Goal: Information Seeking & Learning: Compare options

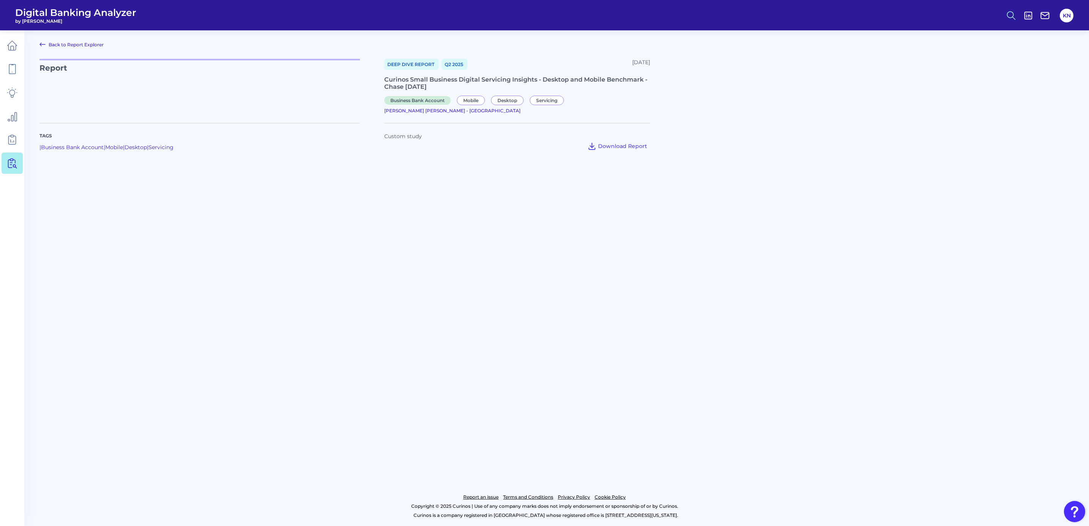
click at [1012, 15] on icon at bounding box center [1011, 15] width 11 height 11
click at [968, 54] on button "Feature Explorer Search" at bounding box center [973, 55] width 91 height 19
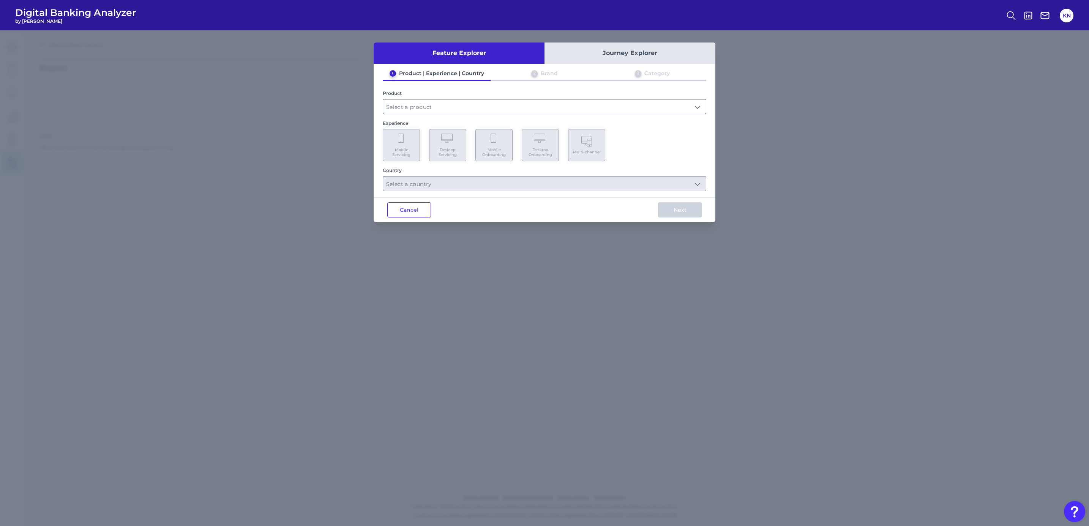
click at [416, 105] on input "text" at bounding box center [544, 106] width 323 height 14
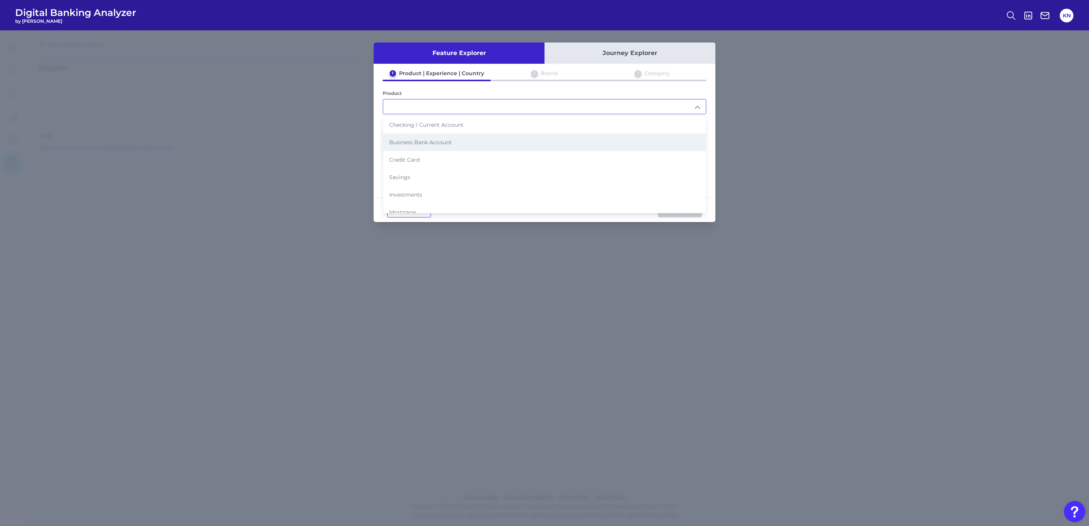
click at [408, 139] on span "Business Bank Account" at bounding box center [420, 142] width 63 height 7
type input "Business Bank Account"
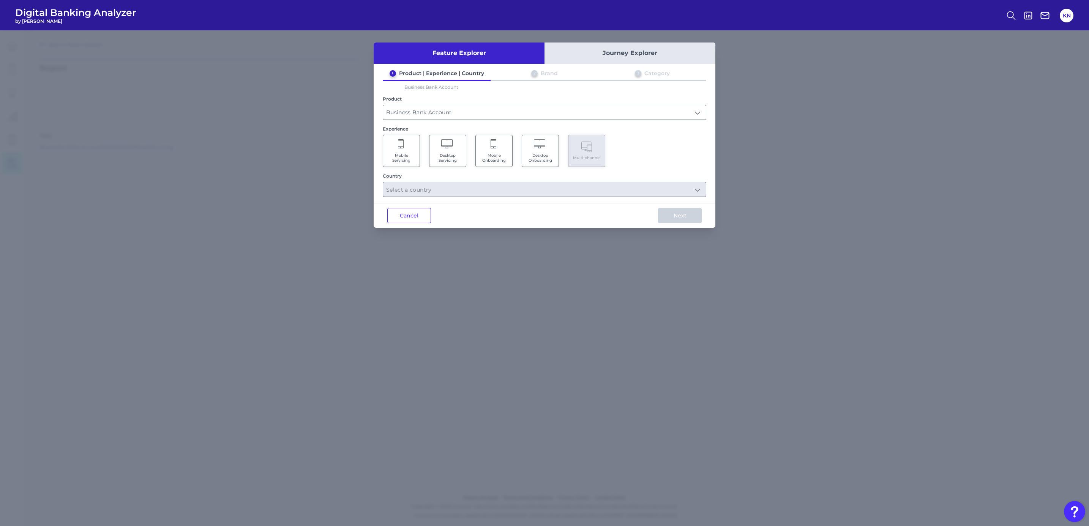
click at [408, 155] on span "Mobile Servicing" at bounding box center [401, 158] width 29 height 10
click at [413, 192] on input "text" at bounding box center [544, 189] width 323 height 14
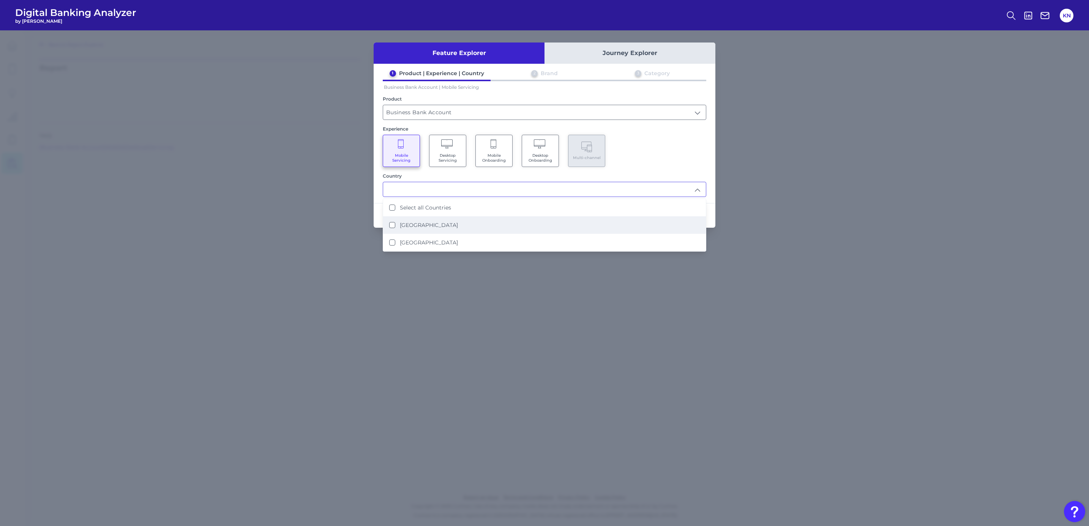
click at [430, 231] on li "[GEOGRAPHIC_DATA]" at bounding box center [544, 224] width 323 height 17
type input "[GEOGRAPHIC_DATA]"
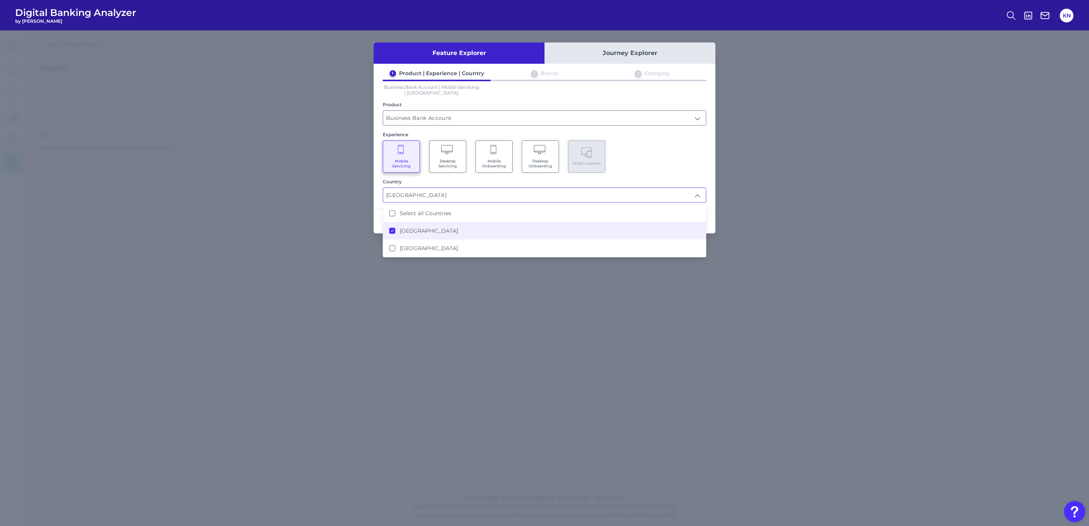
click at [642, 166] on div "Mobile Servicing Desktop Servicing Mobile Onboarding Desktop Onboarding Multi-c…" at bounding box center [544, 156] width 323 height 32
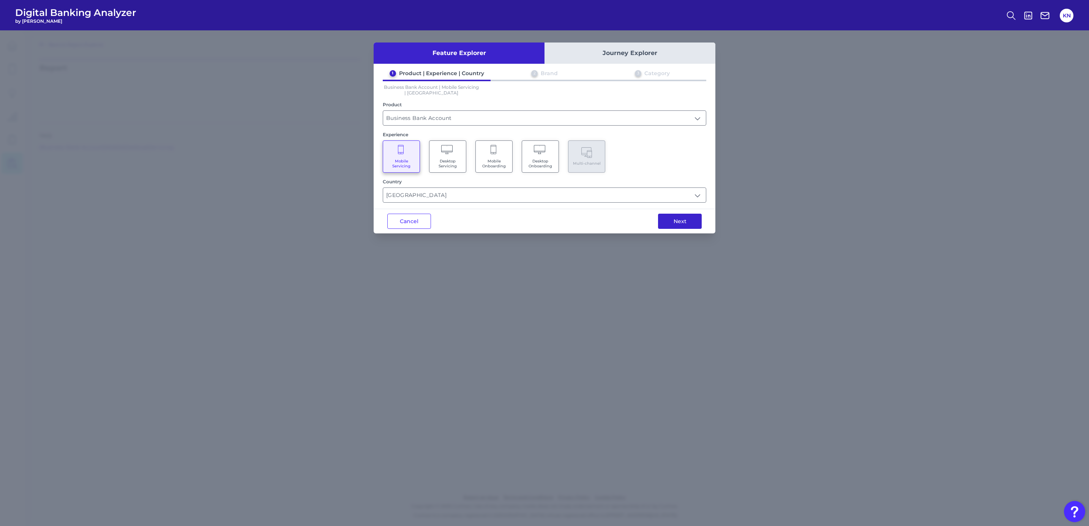
click at [674, 223] on button "Next" at bounding box center [680, 221] width 44 height 15
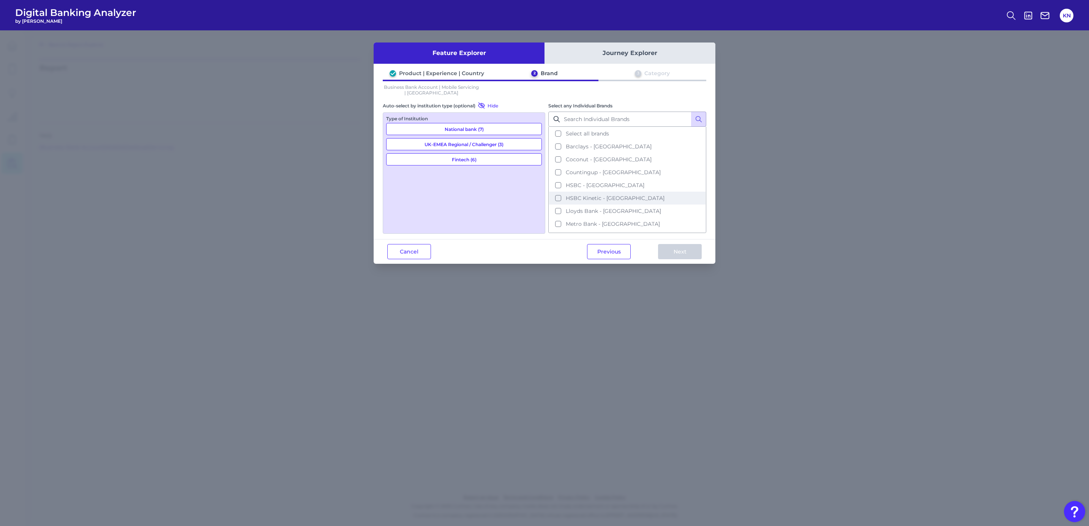
click at [619, 195] on button "HSBC Kinetic - UK" at bounding box center [627, 198] width 156 height 13
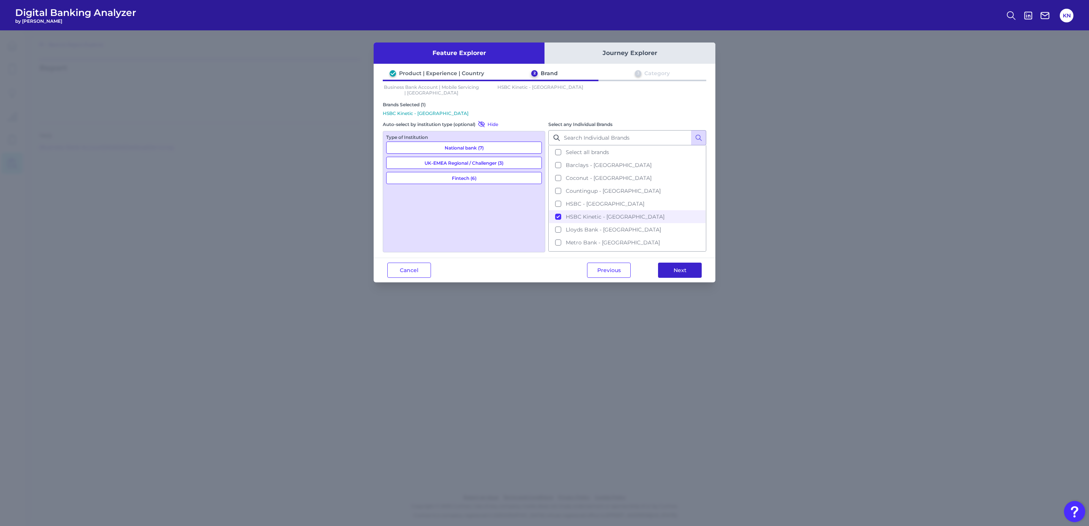
click at [670, 269] on button "Next" at bounding box center [680, 270] width 44 height 15
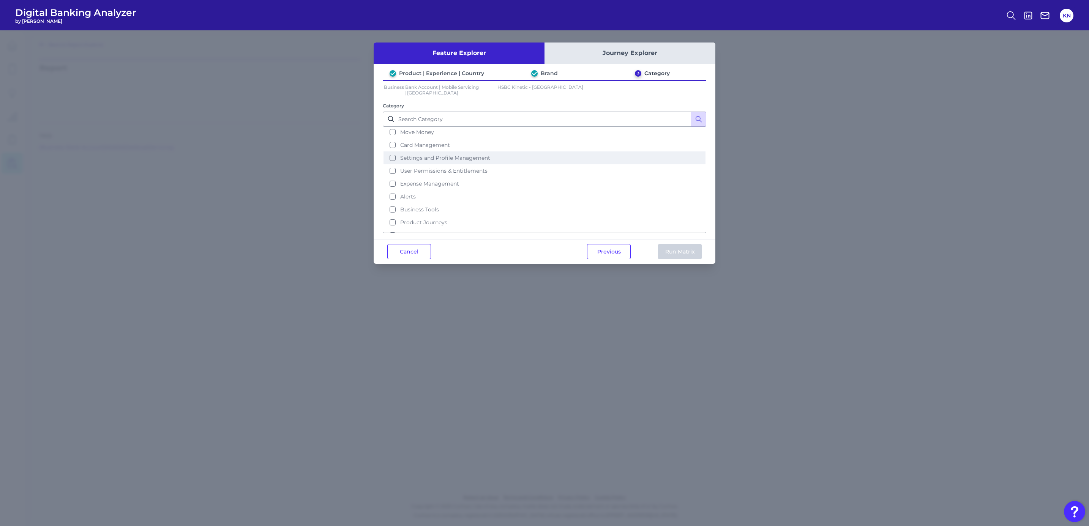
scroll to position [68, 0]
click at [437, 205] on span "Business Tools" at bounding box center [419, 208] width 39 height 7
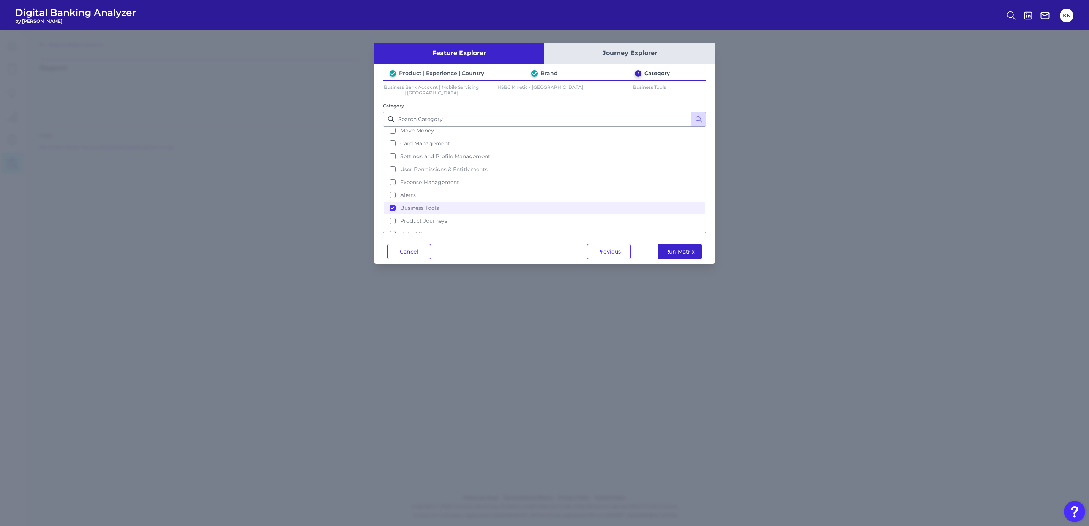
click at [688, 254] on button "Run Matrix" at bounding box center [680, 251] width 44 height 15
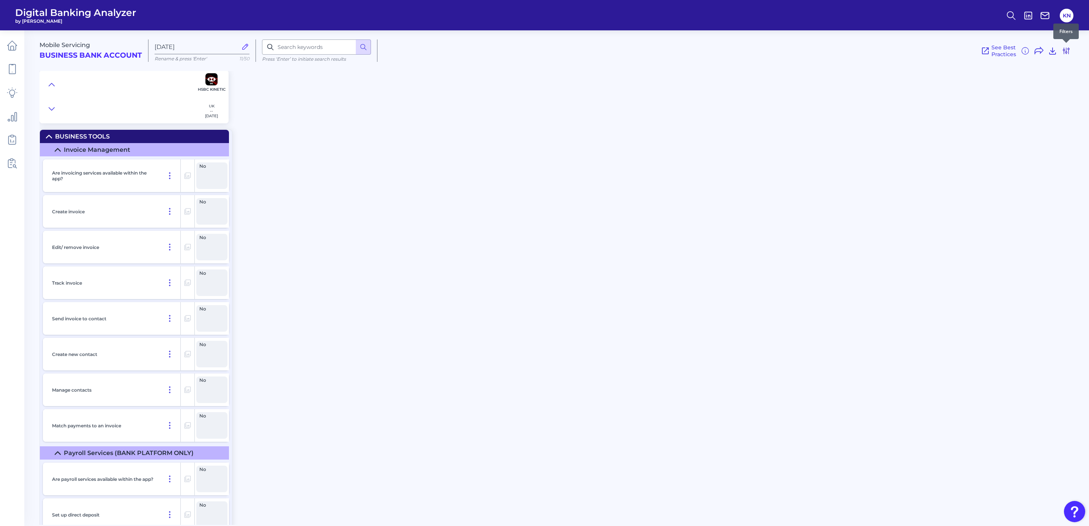
click at [1067, 50] on icon at bounding box center [1065, 50] width 9 height 9
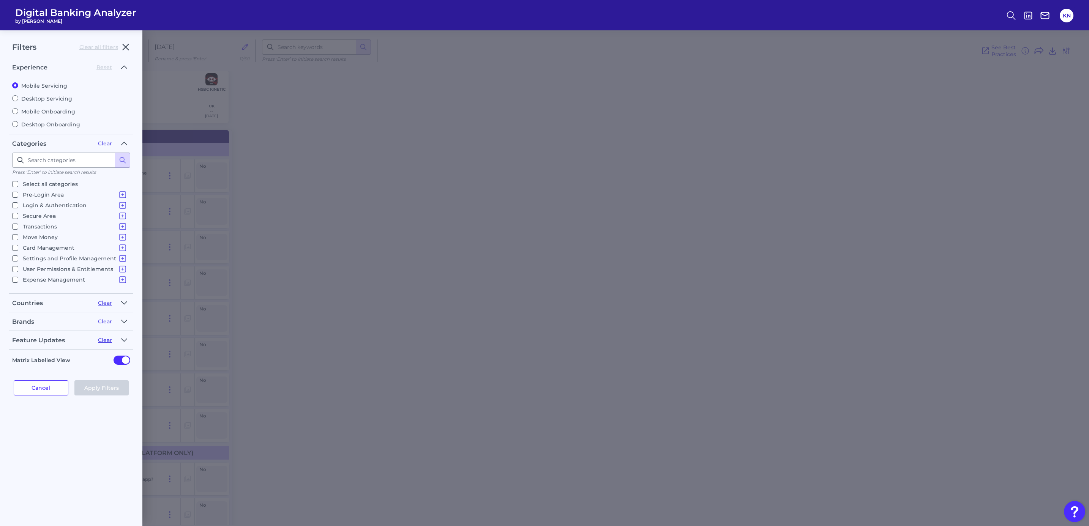
click at [77, 346] on legend "Feature Updates Clear" at bounding box center [71, 341] width 118 height 15
click at [123, 339] on icon "button" at bounding box center [123, 340] width 5 height 3
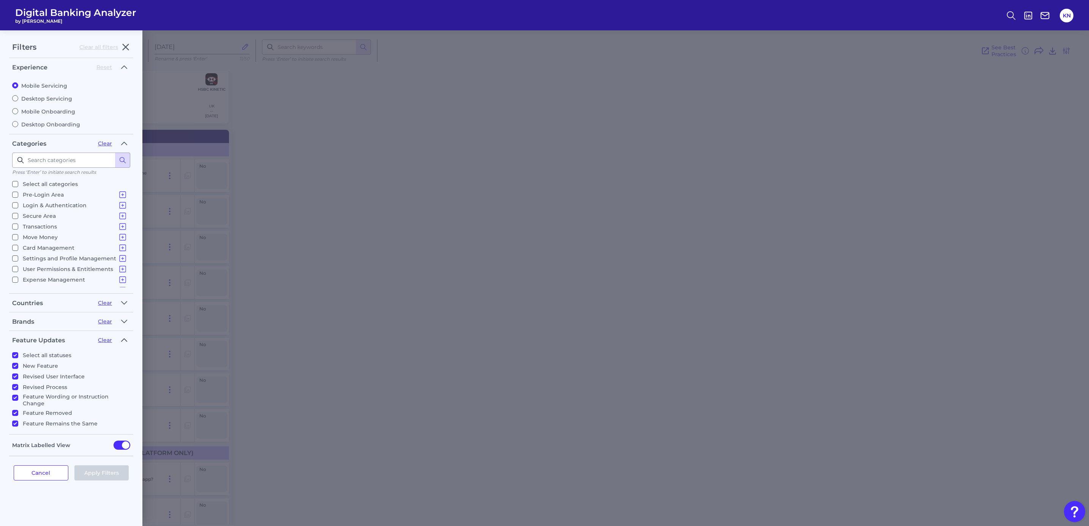
click at [125, 339] on icon "button" at bounding box center [123, 340] width 5 height 3
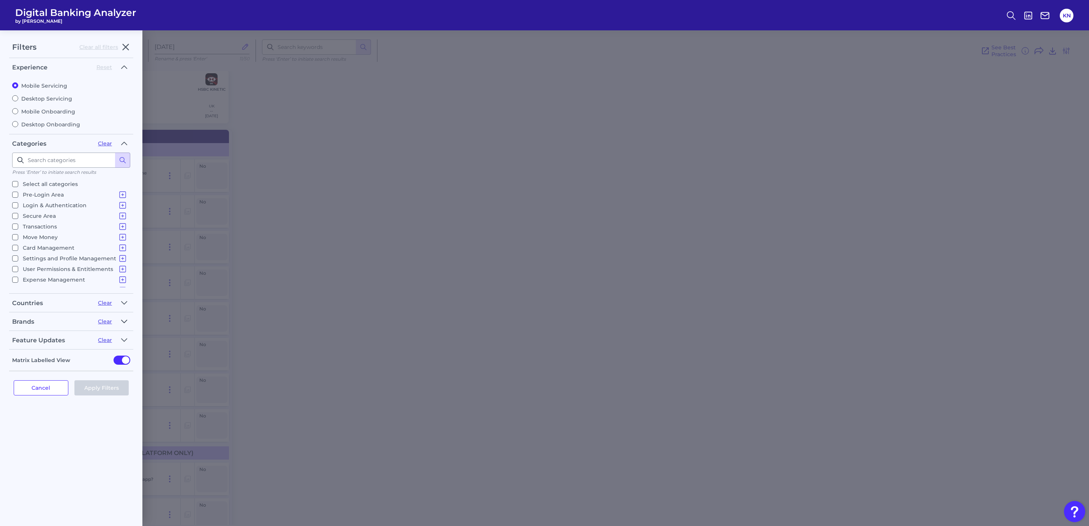
click at [125, 318] on icon "button" at bounding box center [124, 321] width 6 height 9
click at [124, 322] on icon "button" at bounding box center [124, 321] width 6 height 9
click at [33, 237] on p "Expense Management" at bounding box center [75, 240] width 104 height 9
click at [18, 238] on input "Expense Management Financial Insights Planning Tools Cashflow Analysis Marketpl…" at bounding box center [15, 241] width 6 height 6
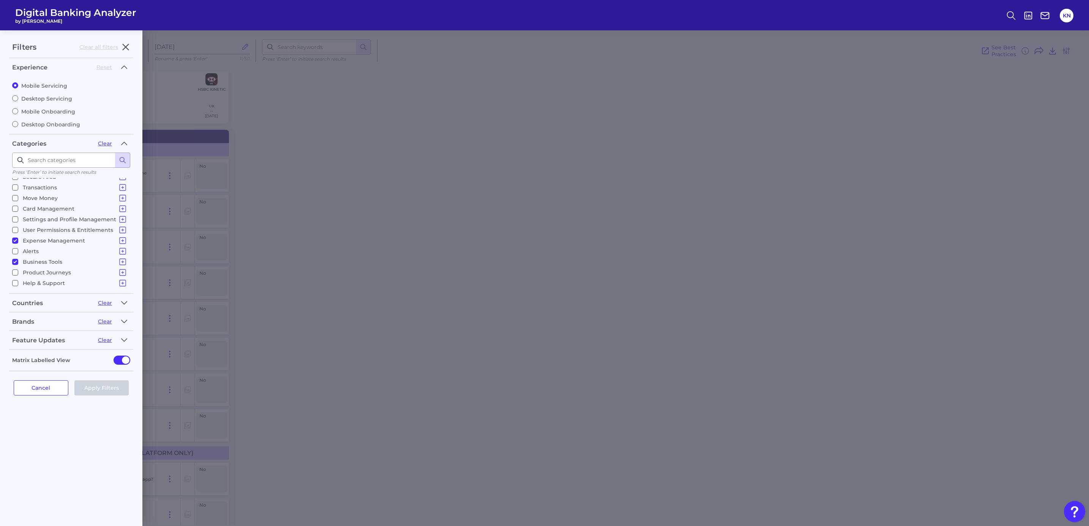
checkbox input "true"
click at [16, 228] on input "User Permissions & Entitlements Creating a New User" at bounding box center [15, 230] width 6 height 6
checkbox input "true"
click at [16, 207] on input "Card Management Card Servicing Card Spend Controls Manage cardholders (DEBIT CA…" at bounding box center [15, 209] width 6 height 6
checkbox input "true"
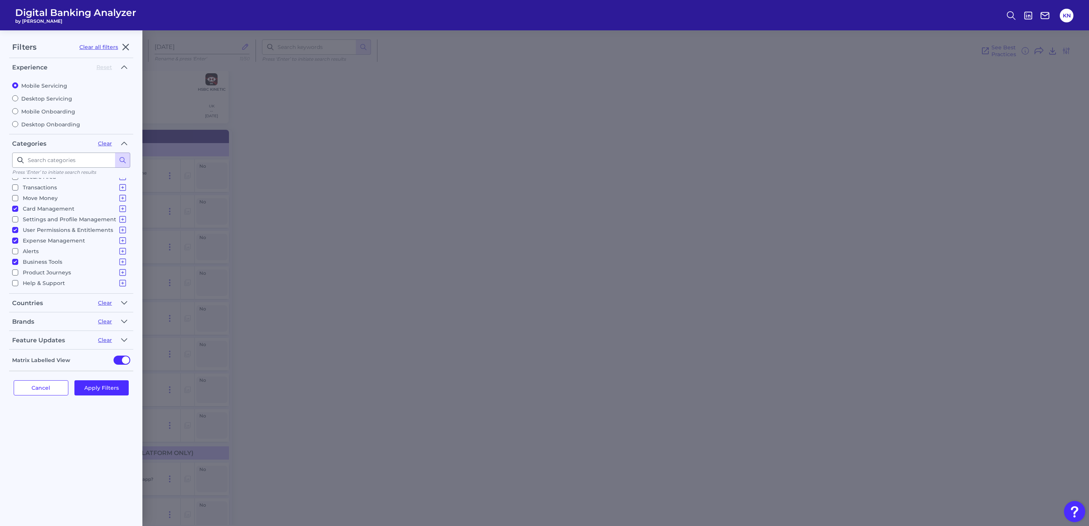
click at [14, 196] on input "Move Money Pay a Bill, Company or Person using an Account Number P2P - Payments…" at bounding box center [15, 198] width 6 height 6
checkbox input "true"
click at [14, 184] on input "Transactions Overall Capability Transaction Feed Individual Transaction View Ba…" at bounding box center [15, 187] width 6 height 6
checkbox input "true"
click at [95, 385] on button "Apply Filters" at bounding box center [101, 387] width 55 height 15
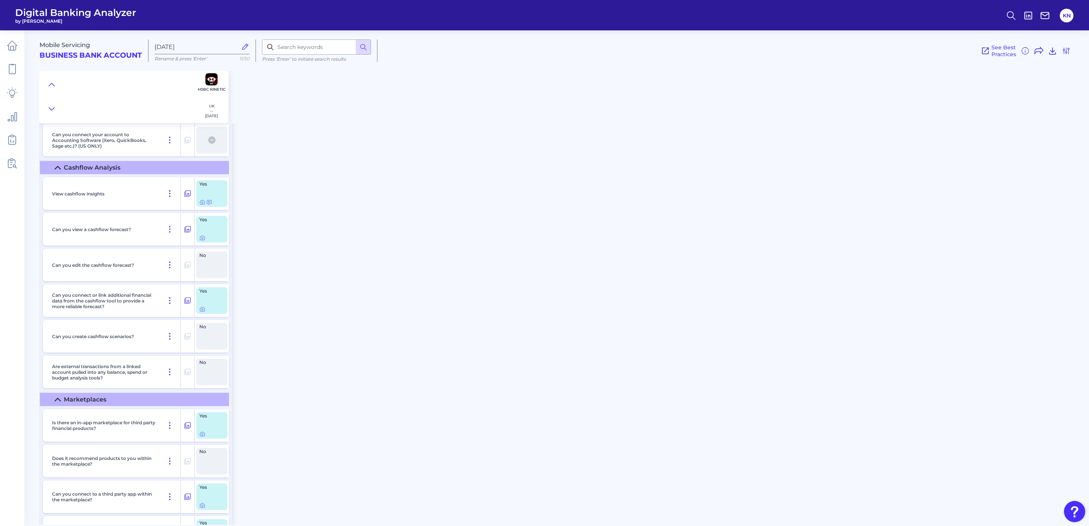
scroll to position [5352, 0]
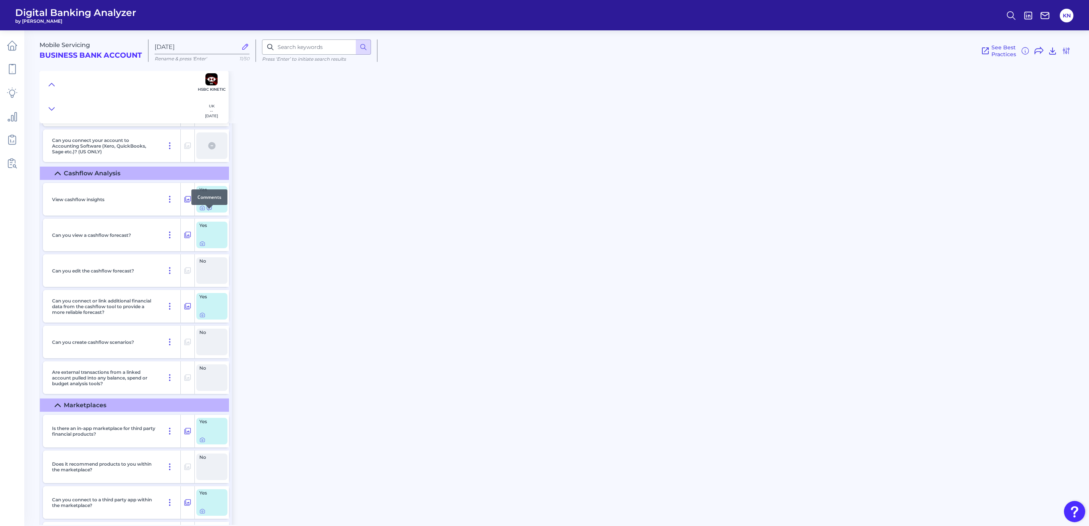
click at [209, 210] on icon at bounding box center [209, 208] width 5 height 4
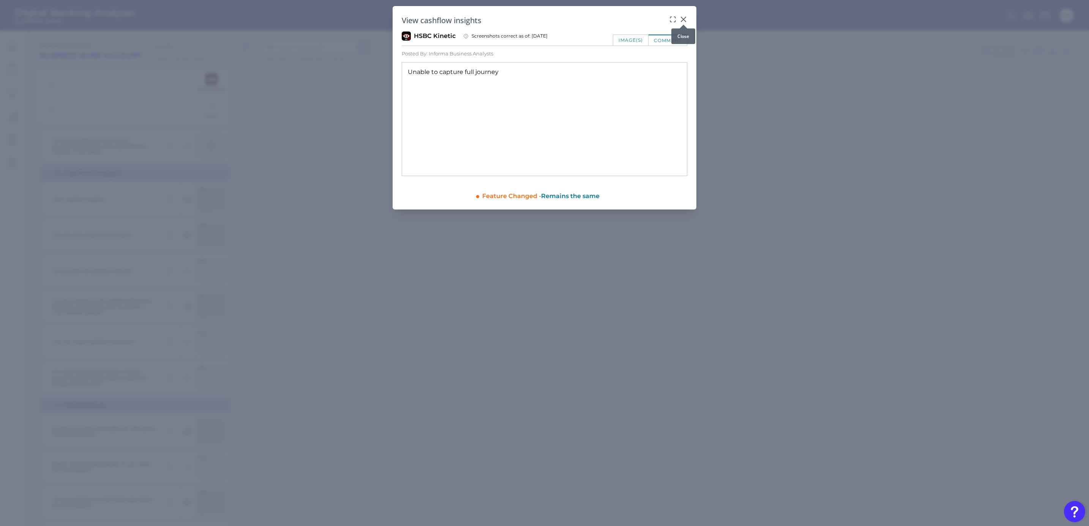
click at [686, 17] on icon at bounding box center [683, 19] width 5 height 5
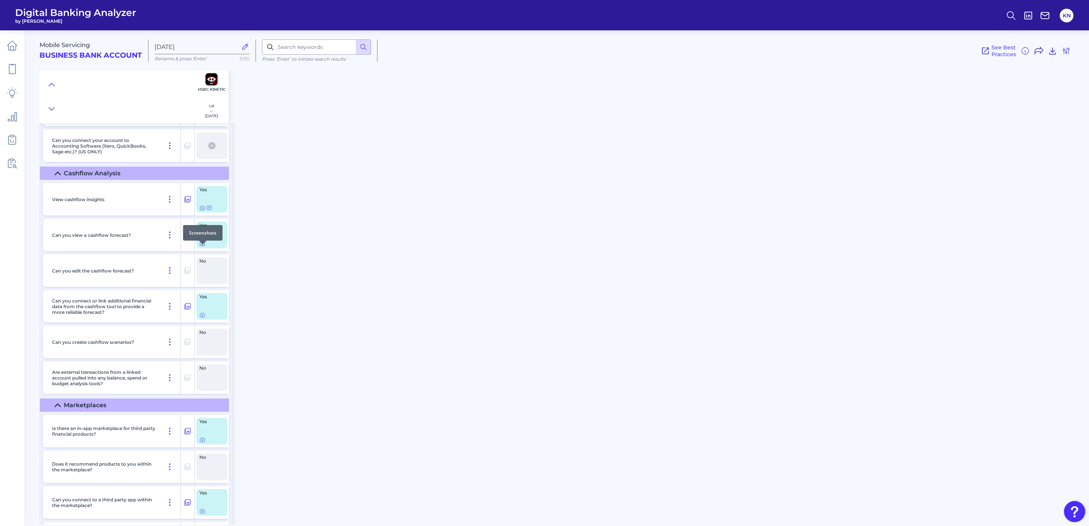
click at [204, 247] on icon at bounding box center [202, 244] width 6 height 6
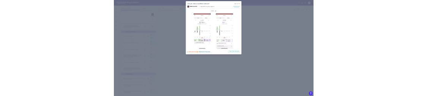
scroll to position [0, 0]
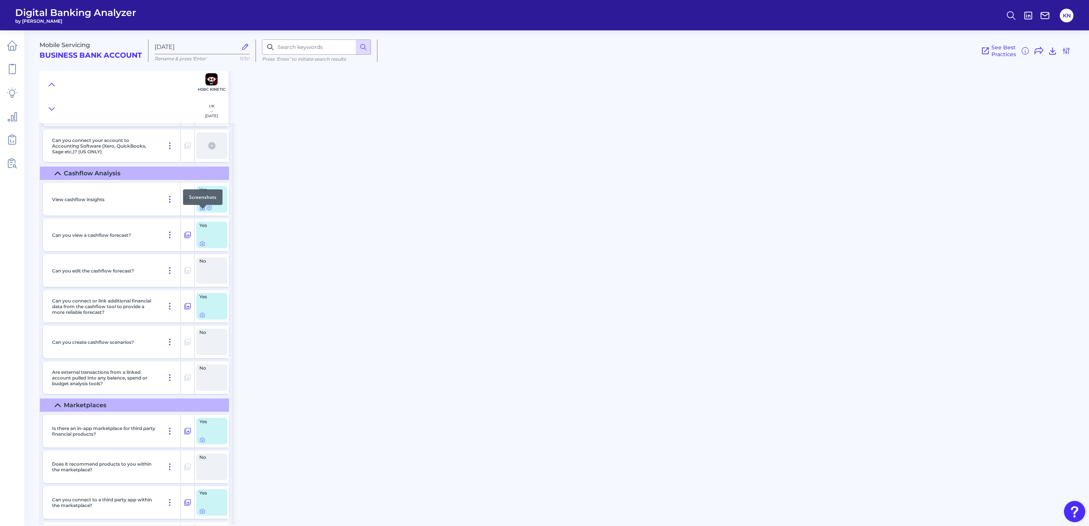
click at [202, 211] on icon at bounding box center [202, 208] width 6 height 6
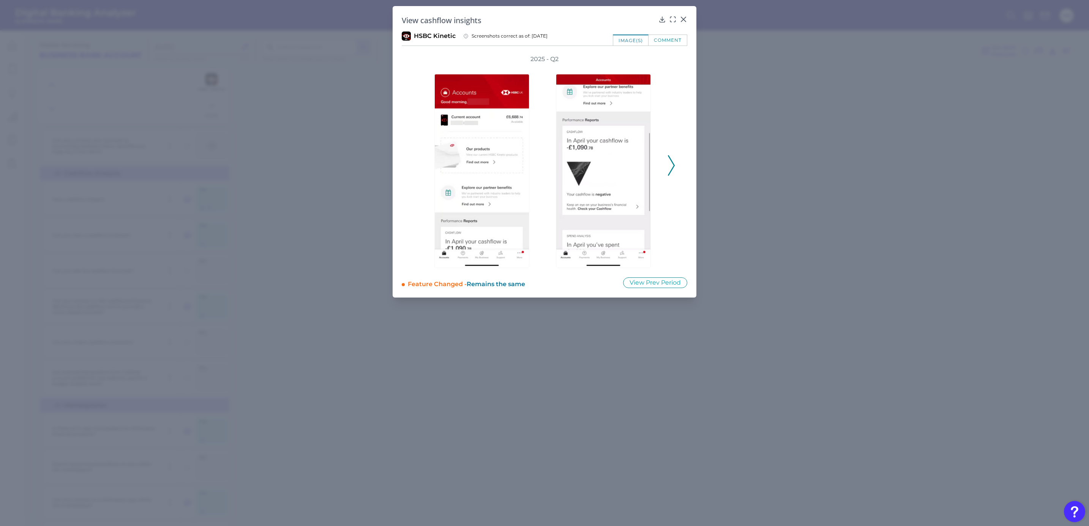
click at [670, 172] on polyline at bounding box center [671, 165] width 6 height 19
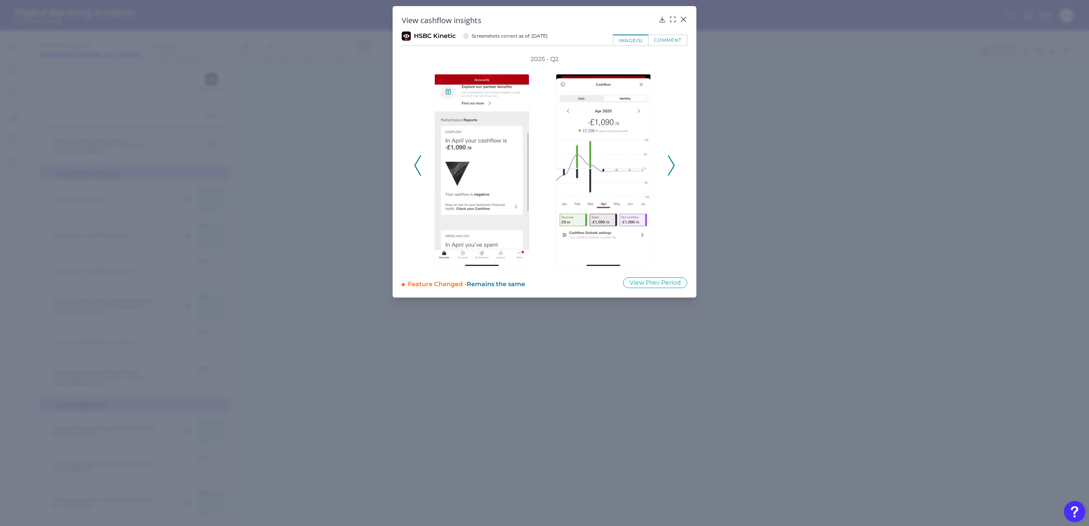
click at [670, 172] on polyline at bounding box center [671, 165] width 6 height 19
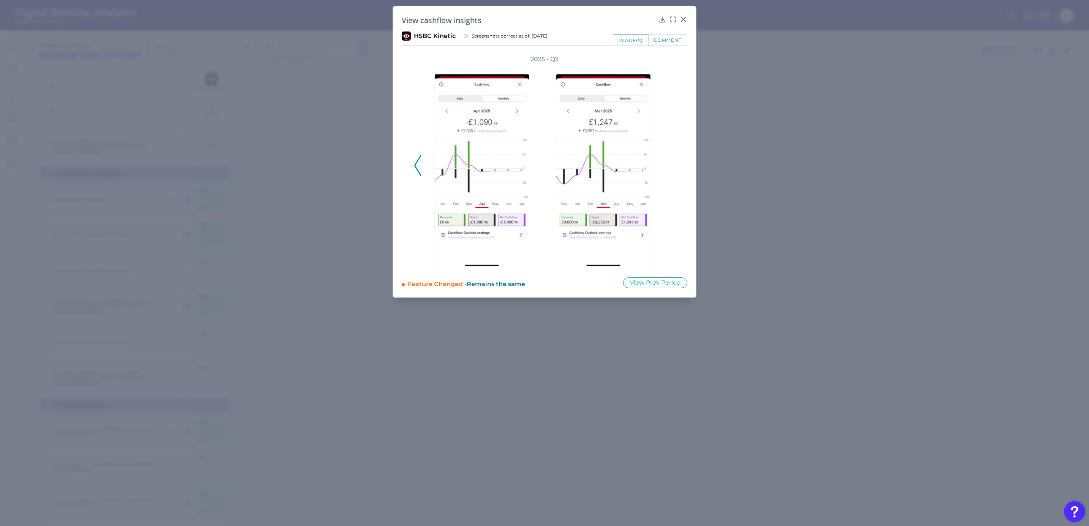
click at [670, 172] on div "2025 - Q2" at bounding box center [544, 161] width 261 height 213
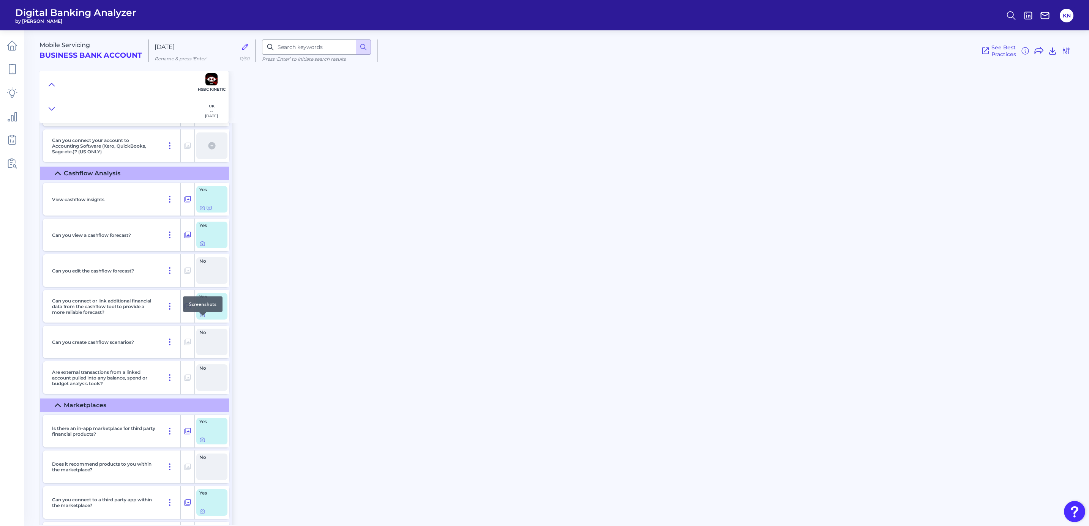
click at [202, 317] on icon at bounding box center [202, 315] width 5 height 4
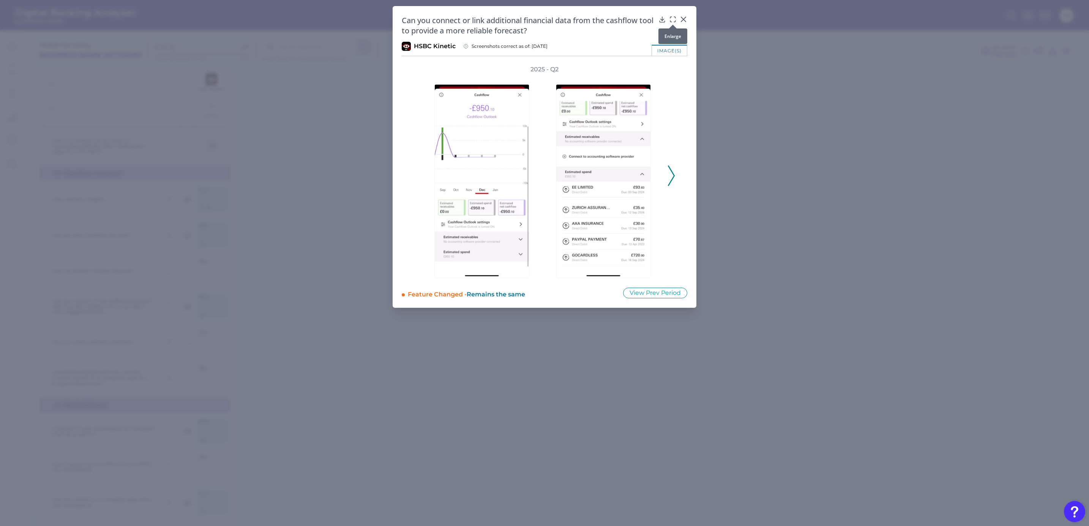
drag, startPoint x: 672, startPoint y: 19, endPoint x: 671, endPoint y: 25, distance: 6.6
click at [672, 19] on icon at bounding box center [673, 20] width 8 height 8
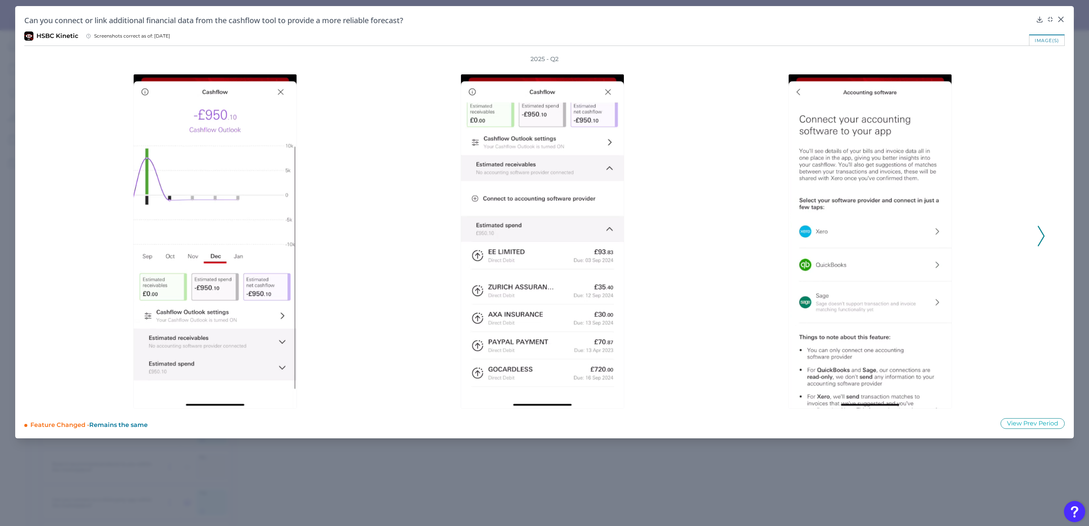
click at [1034, 241] on div at bounding box center [872, 235] width 328 height 345
click at [1040, 242] on polyline at bounding box center [1041, 235] width 6 height 19
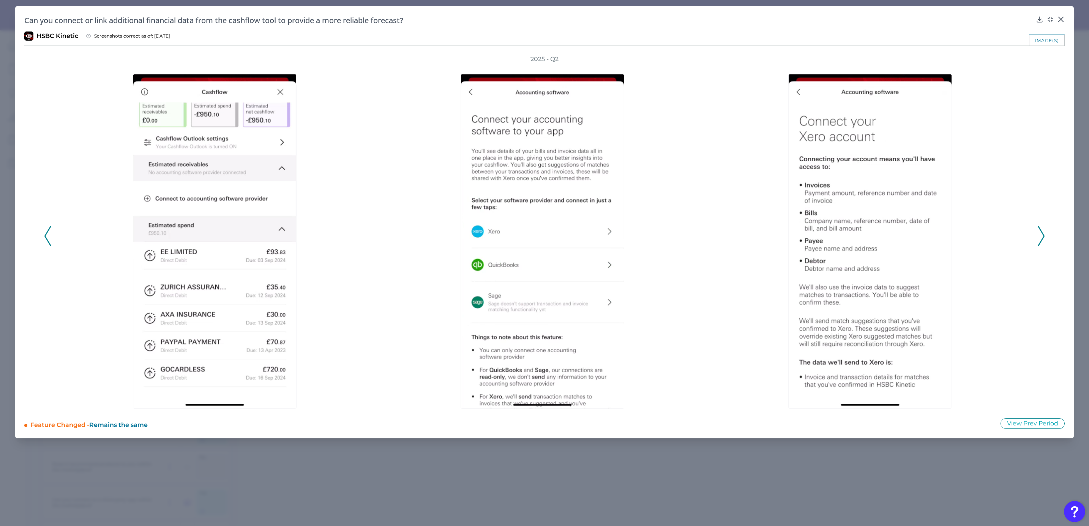
click at [1040, 242] on polyline at bounding box center [1041, 235] width 6 height 19
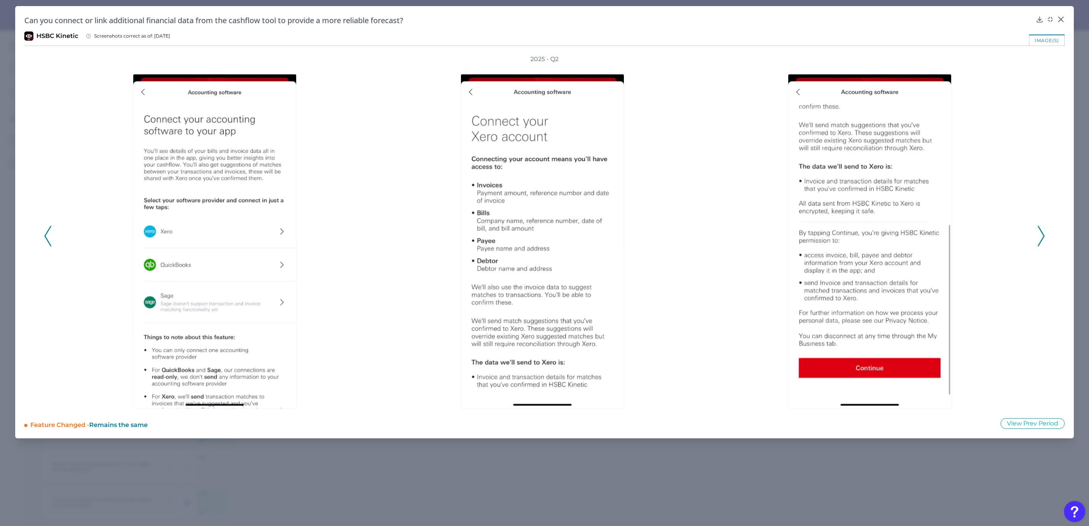
click at [1040, 242] on polyline at bounding box center [1041, 235] width 6 height 19
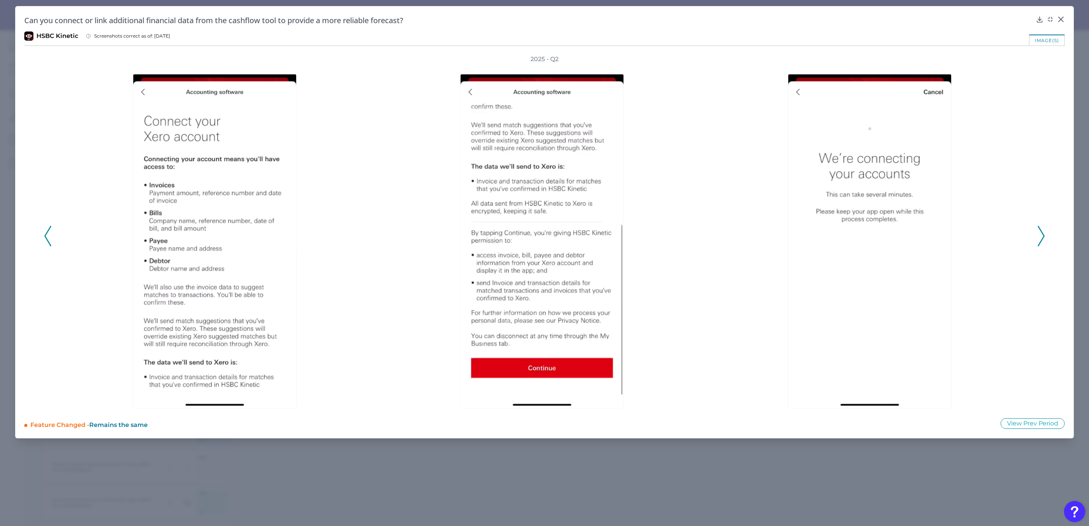
click at [47, 236] on icon at bounding box center [47, 236] width 7 height 20
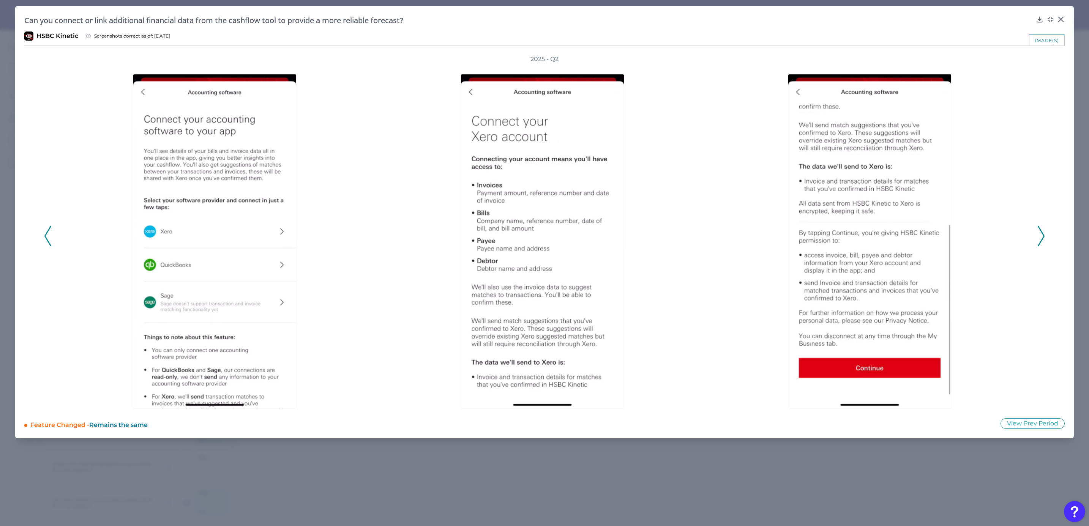
click at [47, 236] on icon at bounding box center [47, 236] width 7 height 20
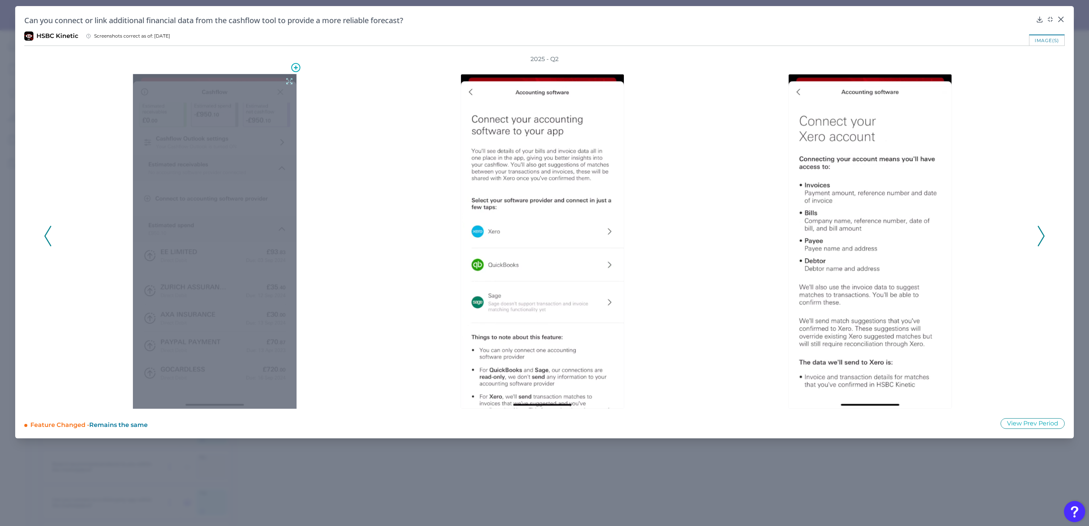
click at [291, 79] on icon at bounding box center [289, 81] width 8 height 8
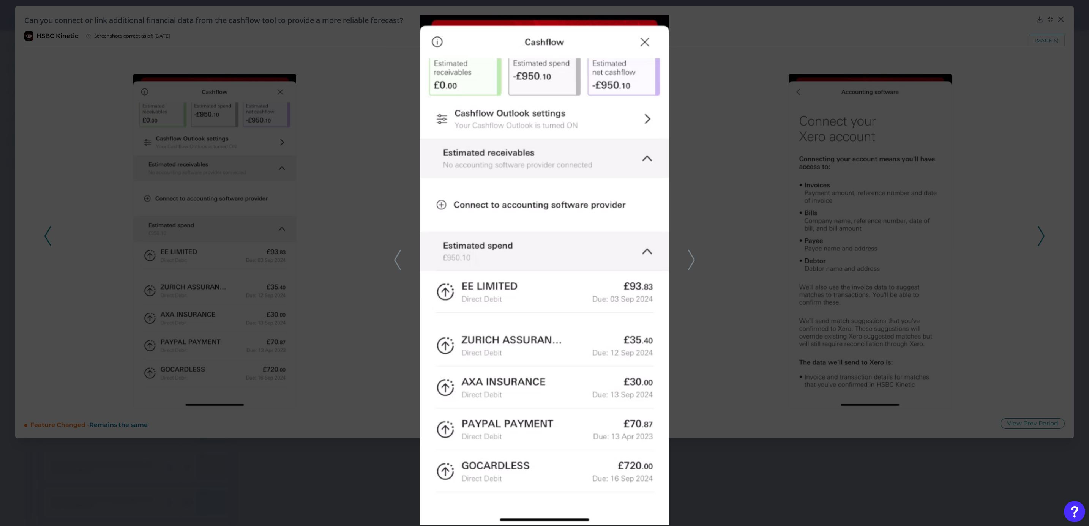
click at [51, 237] on div at bounding box center [544, 263] width 1089 height 526
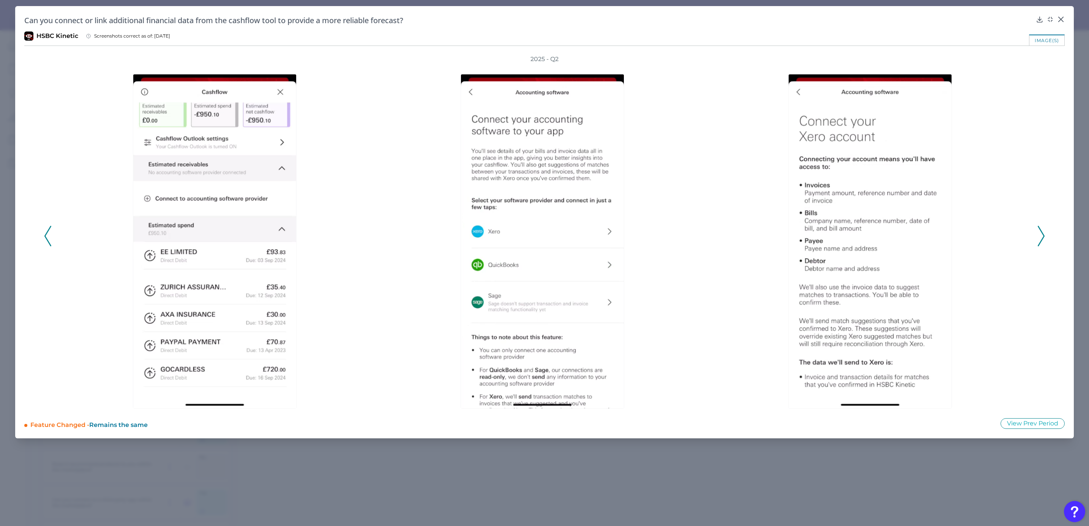
click at [51, 237] on button at bounding box center [48, 236] width 8 height 20
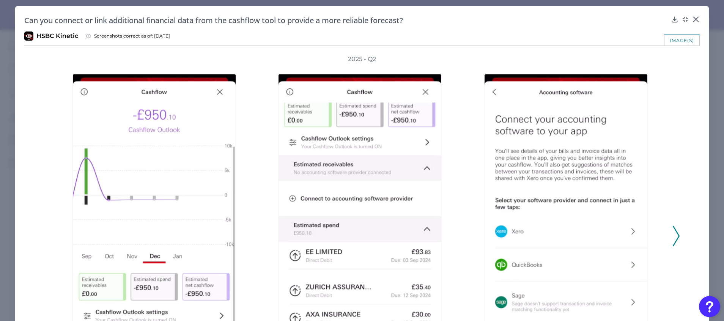
click at [673, 233] on icon at bounding box center [676, 236] width 7 height 20
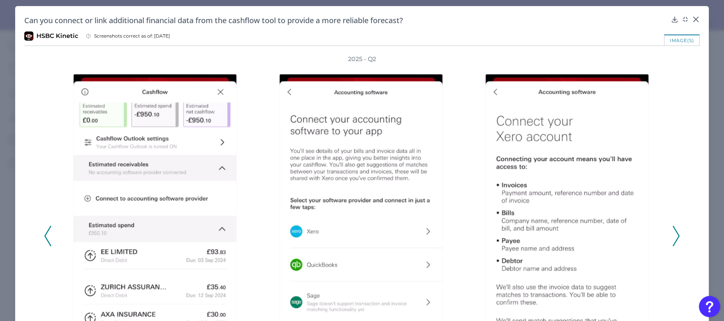
click at [673, 233] on icon at bounding box center [676, 236] width 7 height 20
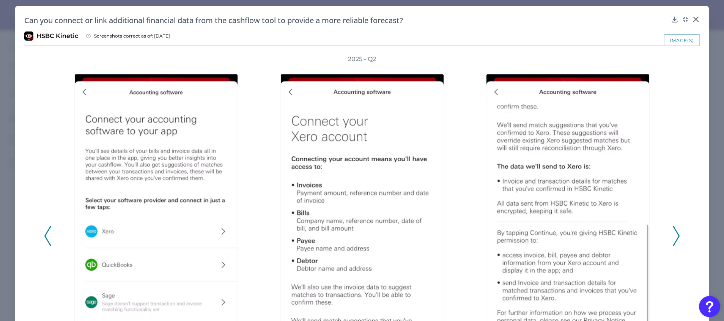
click at [673, 233] on icon at bounding box center [676, 236] width 7 height 20
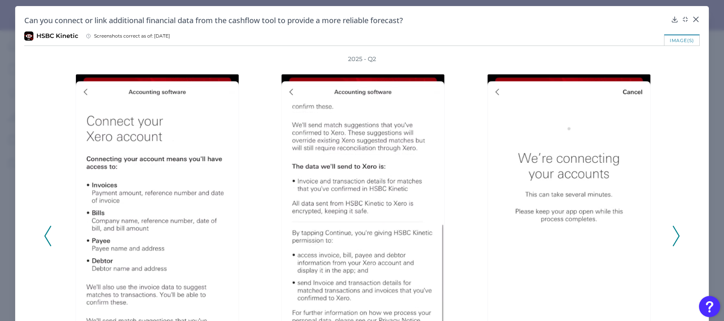
click at [673, 233] on icon at bounding box center [676, 236] width 7 height 20
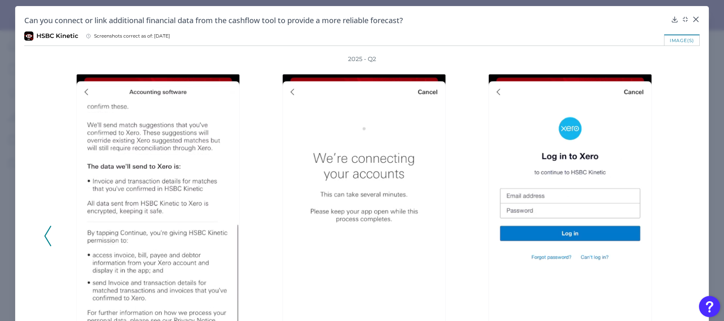
click at [672, 233] on div "2025 - Q2" at bounding box center [362, 232] width 636 height 354
click at [46, 235] on polyline at bounding box center [48, 235] width 6 height 19
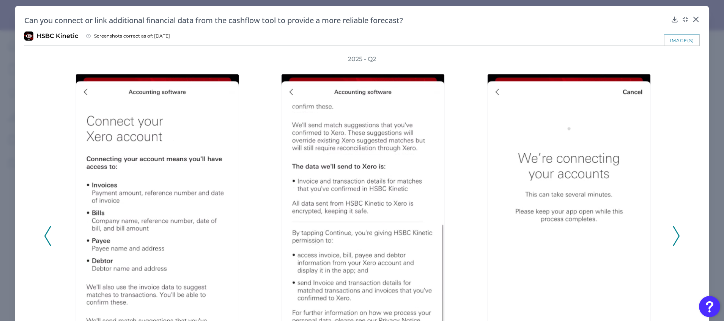
click at [47, 236] on icon at bounding box center [47, 236] width 7 height 20
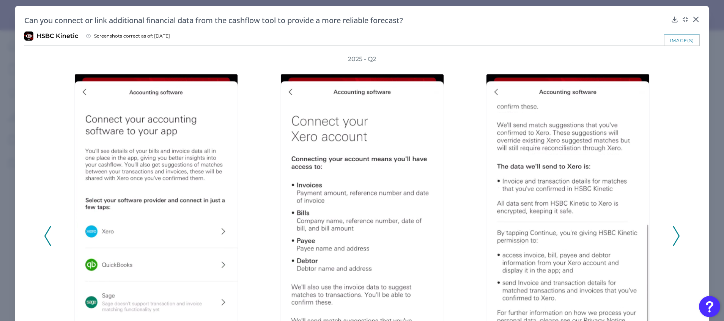
click at [44, 236] on button at bounding box center [48, 236] width 8 height 20
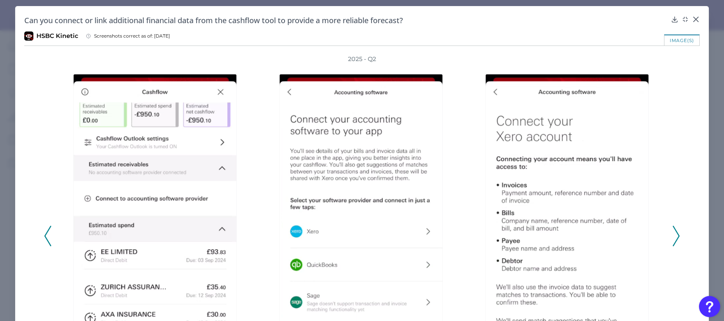
click at [45, 237] on polyline at bounding box center [48, 235] width 6 height 19
click at [47, 238] on icon at bounding box center [47, 236] width 7 height 20
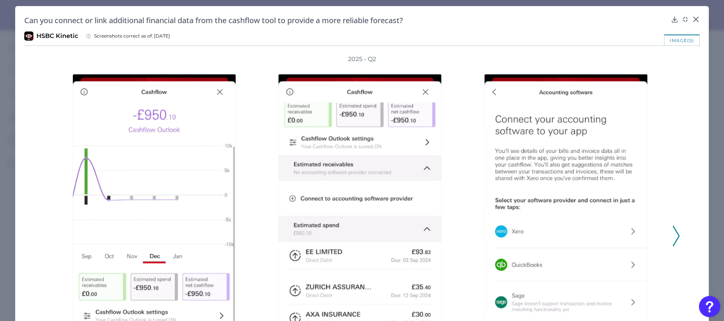
click at [47, 238] on div "2025 - Q2" at bounding box center [362, 232] width 636 height 354
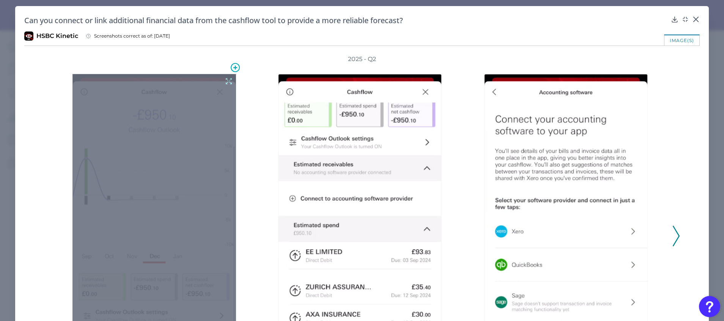
click at [228, 79] on icon at bounding box center [229, 81] width 8 height 8
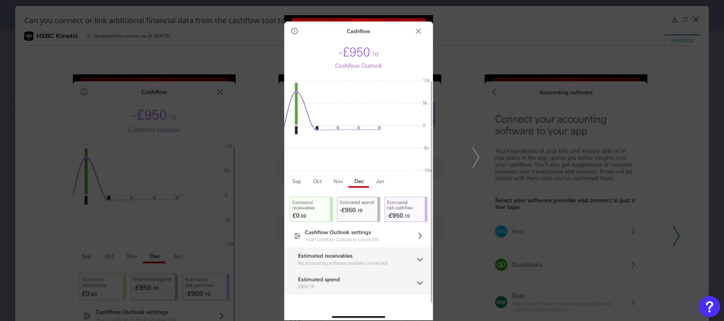
click at [478, 160] on icon at bounding box center [476, 157] width 7 height 20
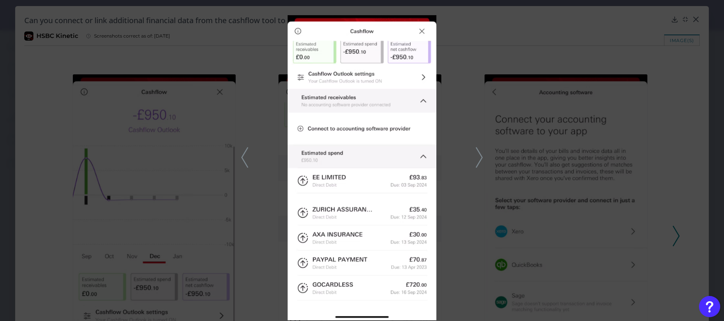
click at [580, 211] on div at bounding box center [362, 160] width 724 height 321
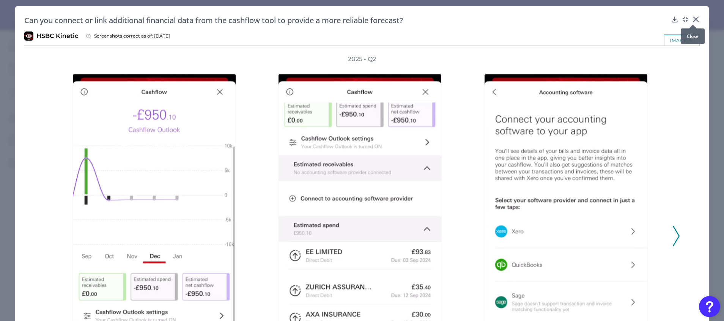
click at [692, 22] on div at bounding box center [693, 25] width 8 height 8
drag, startPoint x: 694, startPoint y: 16, endPoint x: 662, endPoint y: 46, distance: 43.5
click at [693, 16] on icon at bounding box center [696, 20] width 8 height 8
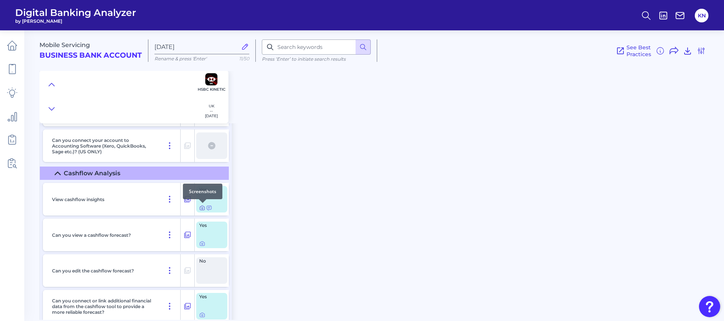
click at [201, 208] on icon at bounding box center [202, 208] width 6 height 6
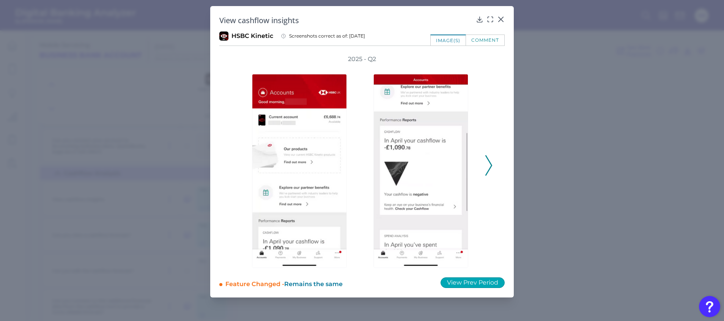
click at [481, 279] on button "View Prev Period" at bounding box center [473, 282] width 64 height 11
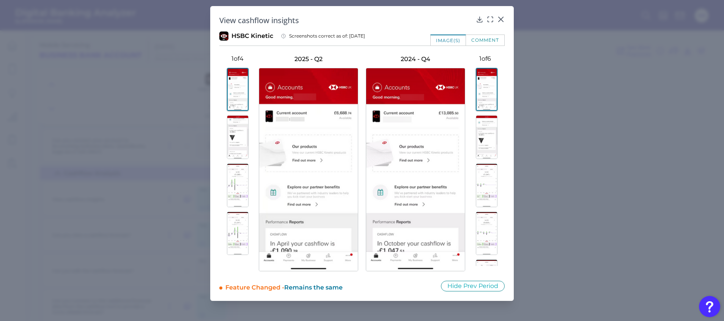
click at [240, 136] on img at bounding box center [238, 137] width 22 height 44
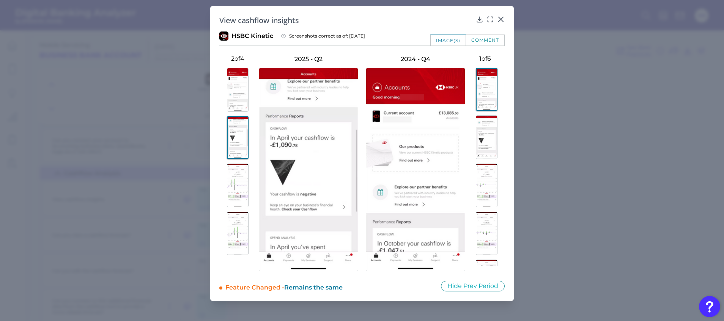
click at [244, 183] on img at bounding box center [238, 186] width 22 height 44
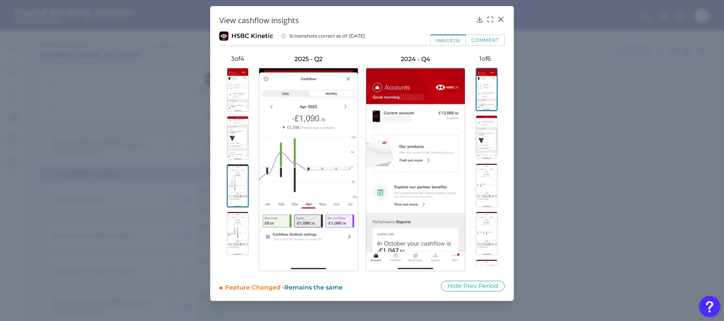
click at [240, 235] on img at bounding box center [238, 234] width 22 height 44
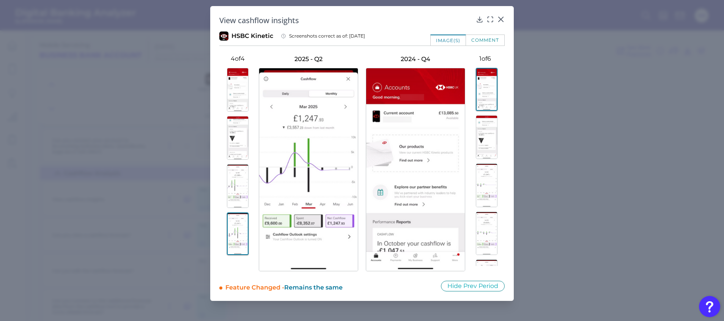
click at [236, 193] on img at bounding box center [238, 186] width 22 height 44
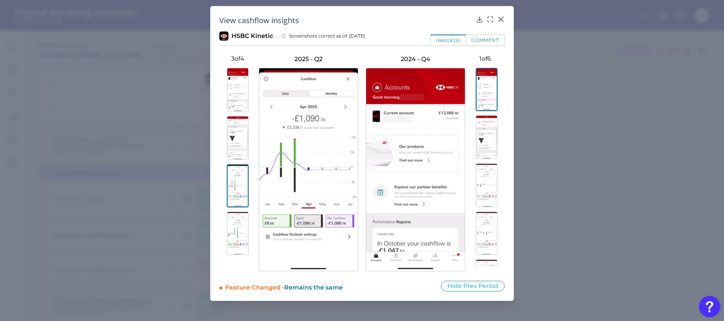
click at [236, 185] on img at bounding box center [238, 185] width 22 height 43
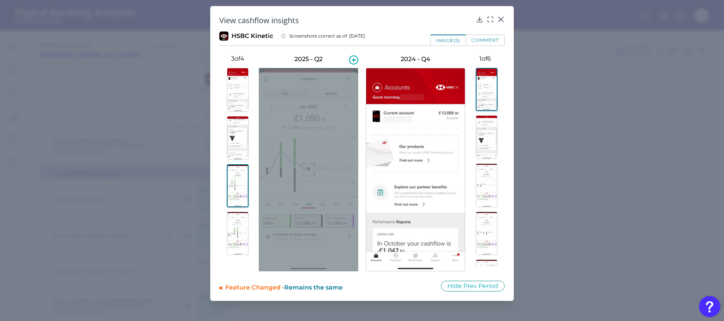
click at [332, 238] on div at bounding box center [308, 169] width 99 height 203
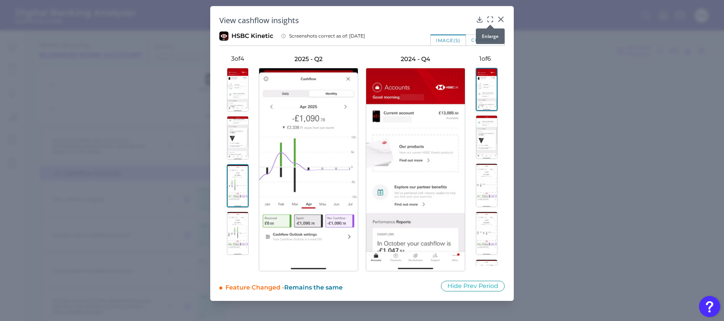
click at [492, 17] on icon at bounding box center [492, 17] width 1 height 1
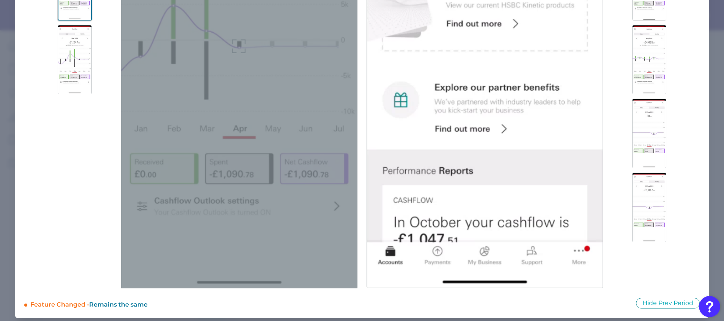
scroll to position [265, 0]
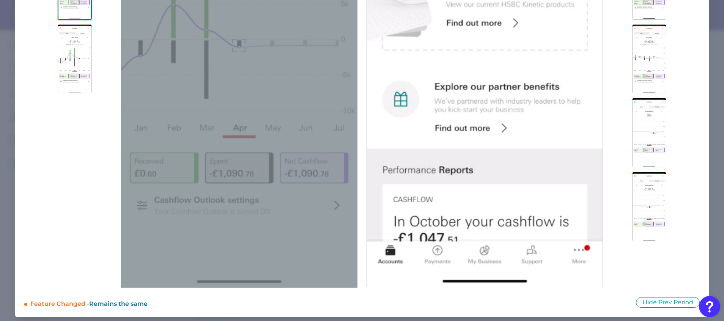
click at [245, 201] on div at bounding box center [239, 45] width 236 height 485
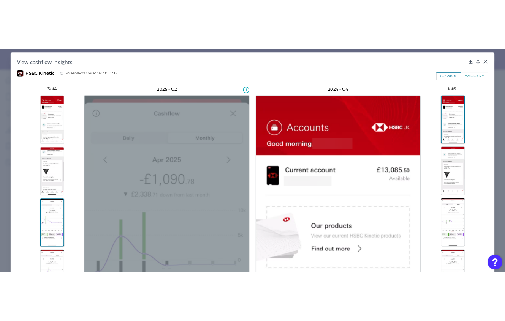
scroll to position [0, 0]
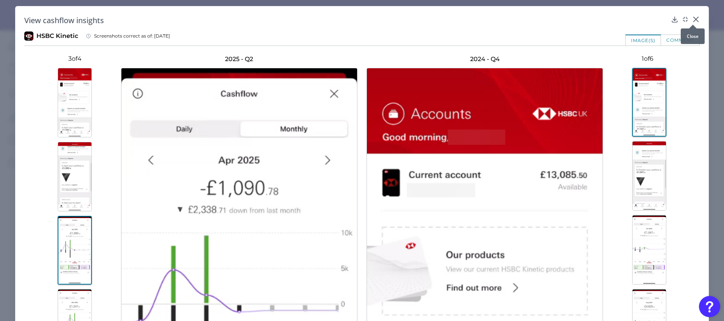
click at [695, 17] on icon at bounding box center [696, 19] width 5 height 5
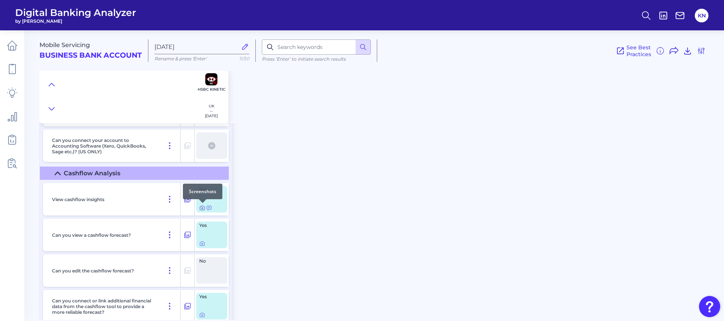
click at [202, 210] on icon at bounding box center [202, 208] width 6 height 6
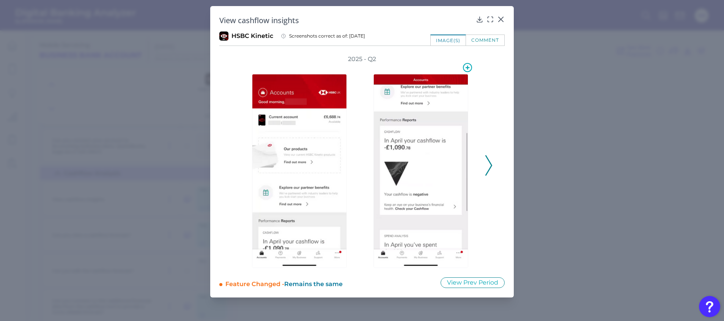
click at [419, 172] on img at bounding box center [421, 171] width 95 height 194
click at [491, 19] on icon at bounding box center [491, 20] width 8 height 8
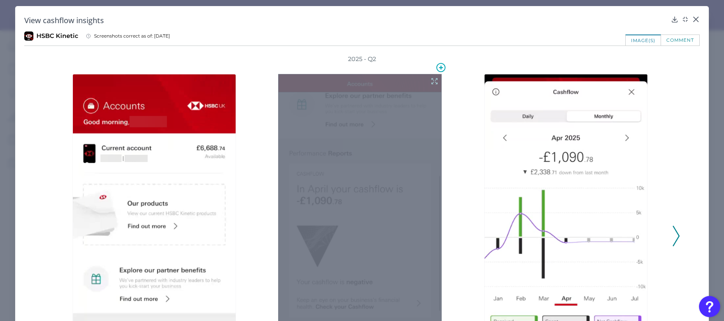
drag, startPoint x: 326, startPoint y: 131, endPoint x: 434, endPoint y: 79, distance: 119.9
click at [434, 79] on icon at bounding box center [434, 81] width 8 height 8
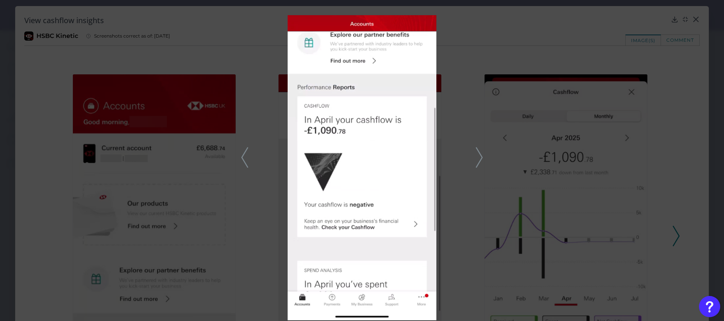
drag, startPoint x: 482, startPoint y: 156, endPoint x: 477, endPoint y: 161, distance: 7.5
click at [482, 156] on icon at bounding box center [479, 157] width 7 height 20
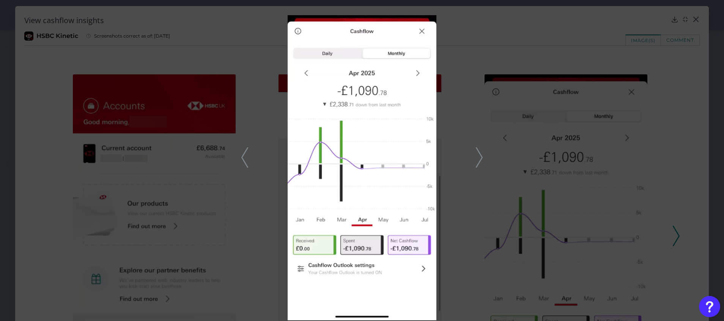
click at [476, 163] on div at bounding box center [362, 160] width 724 height 321
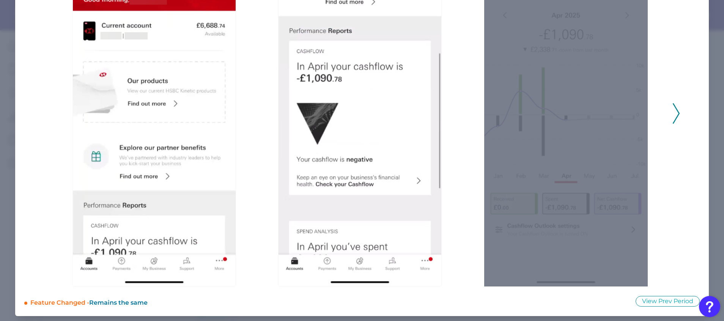
scroll to position [124, 0]
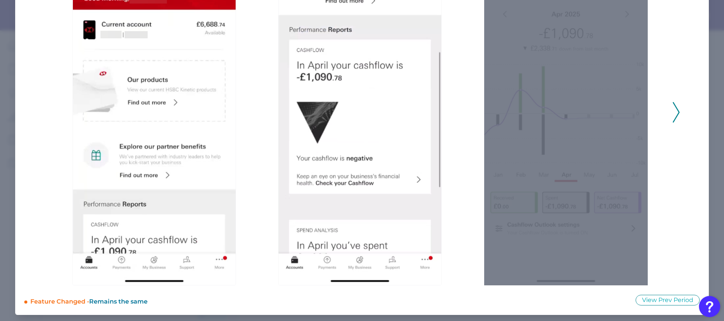
drag, startPoint x: 593, startPoint y: 181, endPoint x: 456, endPoint y: 92, distance: 163.1
click at [453, 94] on div at bounding box center [362, 113] width 199 height 346
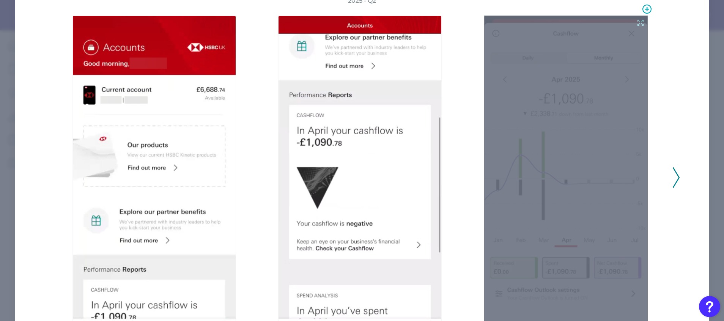
scroll to position [0, 0]
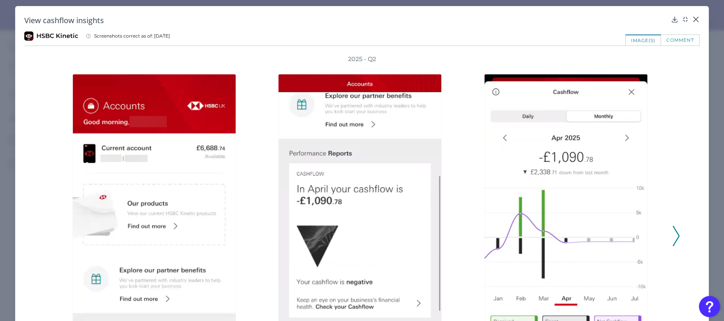
click at [675, 235] on polyline at bounding box center [676, 236] width 6 height 19
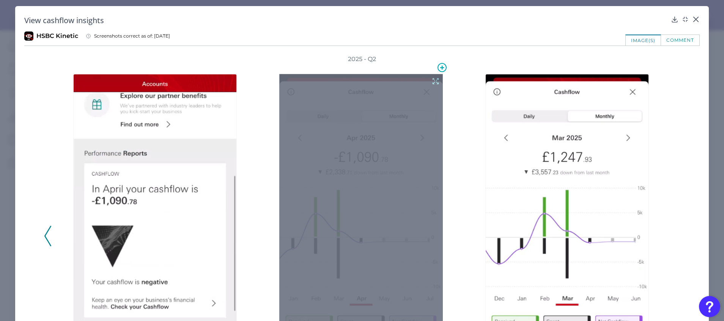
click at [432, 80] on icon at bounding box center [436, 81] width 8 height 8
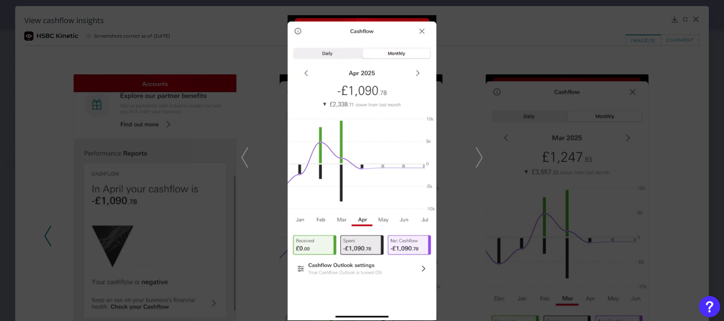
click at [504, 151] on div at bounding box center [362, 160] width 724 height 321
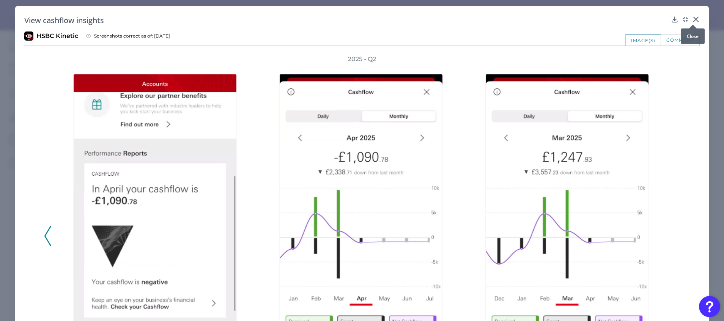
click at [692, 18] on icon at bounding box center [696, 20] width 8 height 8
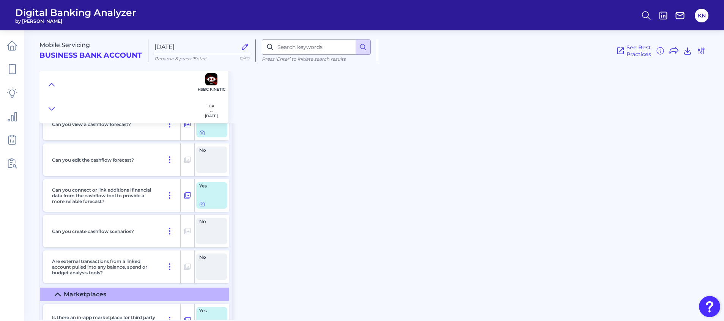
scroll to position [5466, 0]
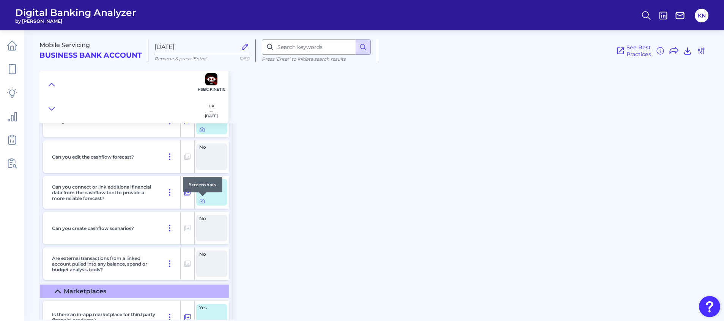
click at [201, 203] on icon at bounding box center [202, 201] width 5 height 4
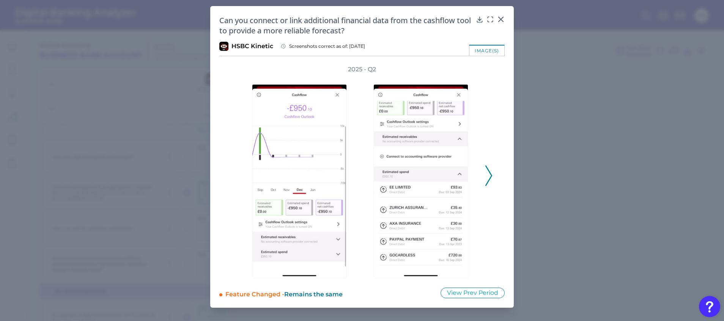
click at [489, 177] on icon at bounding box center [489, 176] width 7 height 20
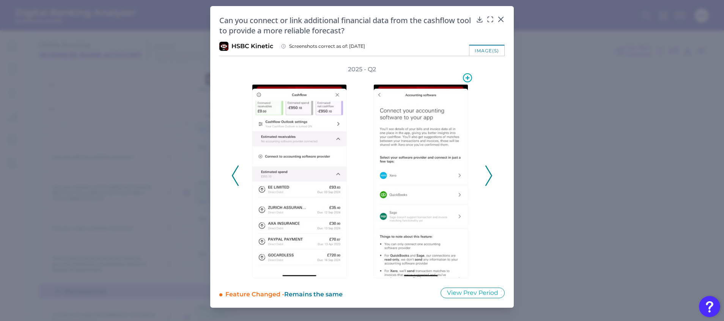
click at [451, 159] on img at bounding box center [421, 181] width 95 height 194
click at [406, 178] on img at bounding box center [421, 181] width 95 height 194
click at [491, 21] on div at bounding box center [491, 25] width 8 height 8
click at [489, 16] on icon at bounding box center [491, 20] width 8 height 8
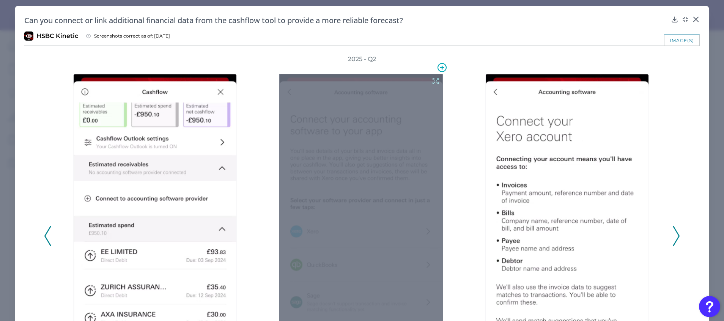
click at [433, 79] on icon at bounding box center [436, 81] width 8 height 8
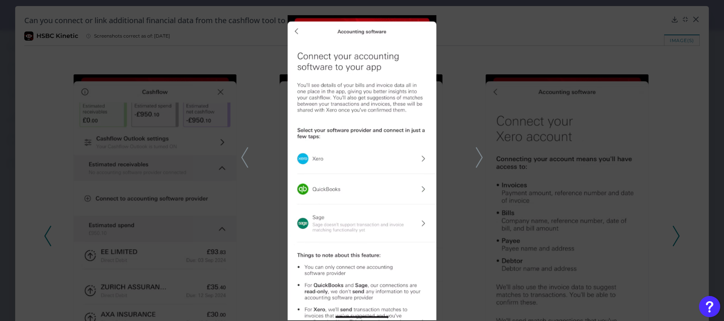
click at [587, 123] on div at bounding box center [362, 160] width 724 height 321
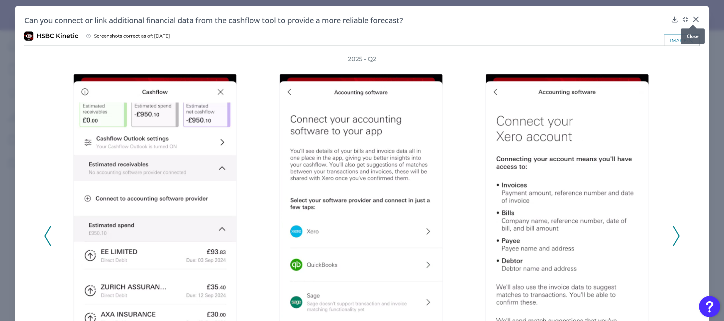
click at [694, 18] on icon at bounding box center [696, 19] width 5 height 5
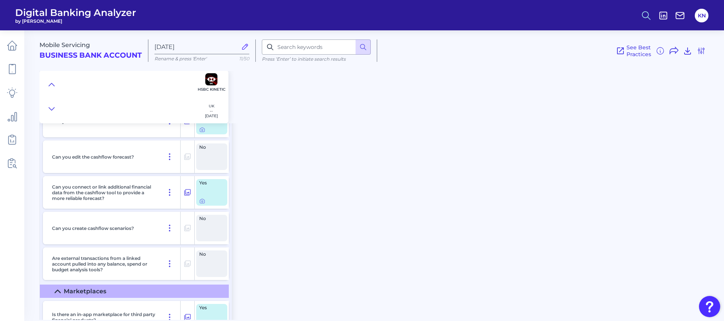
click at [646, 18] on icon at bounding box center [646, 15] width 11 height 11
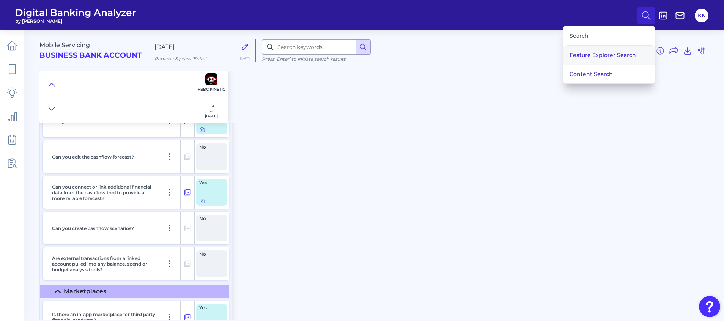
click at [639, 55] on button "Feature Explorer Search" at bounding box center [609, 55] width 91 height 19
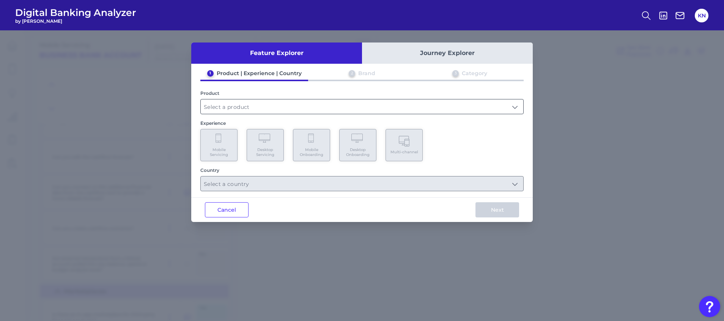
click at [361, 107] on input "text" at bounding box center [362, 106] width 323 height 14
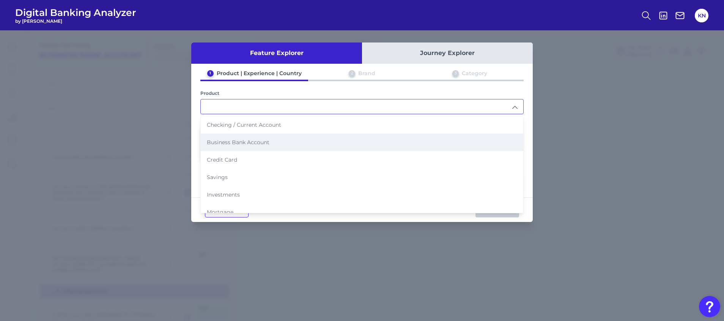
click at [313, 140] on li "Business Bank Account" at bounding box center [362, 142] width 323 height 17
type input "Business Bank Account"
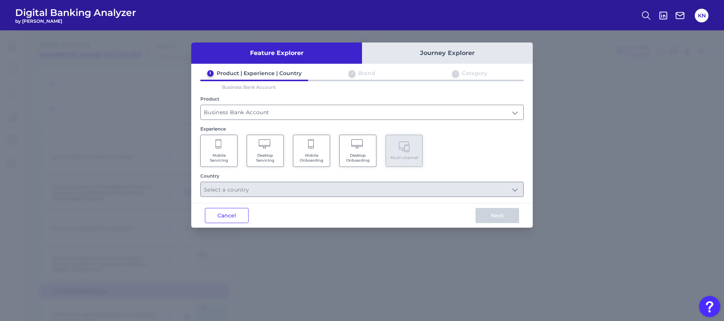
click at [211, 154] on span "Mobile Servicing" at bounding box center [219, 158] width 29 height 10
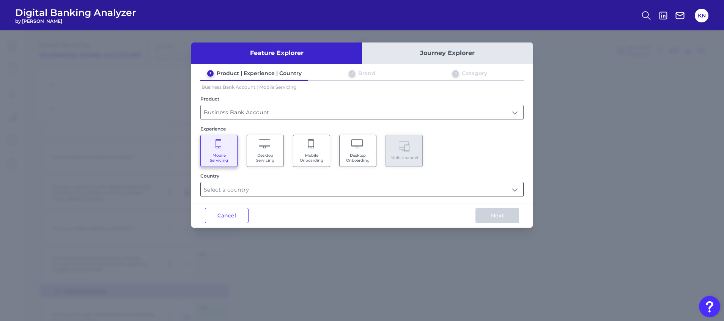
click at [254, 185] on input "text" at bounding box center [362, 189] width 323 height 14
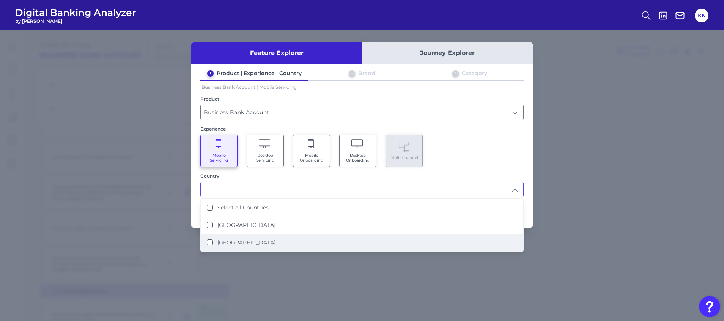
click at [263, 244] on li "[GEOGRAPHIC_DATA]" at bounding box center [362, 242] width 323 height 17
type input "[GEOGRAPHIC_DATA]"
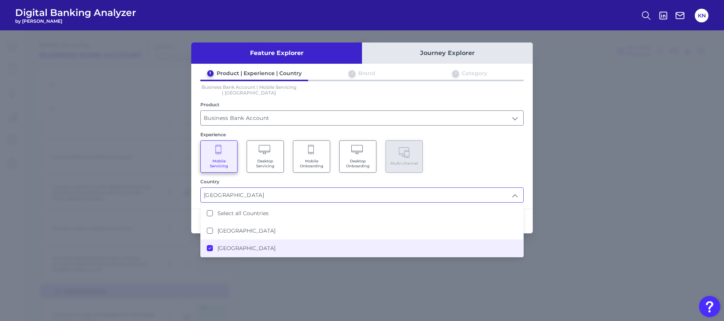
click at [471, 170] on div "Mobile Servicing Desktop Servicing Mobile Onboarding Desktop Onboarding Multi-c…" at bounding box center [361, 156] width 323 height 32
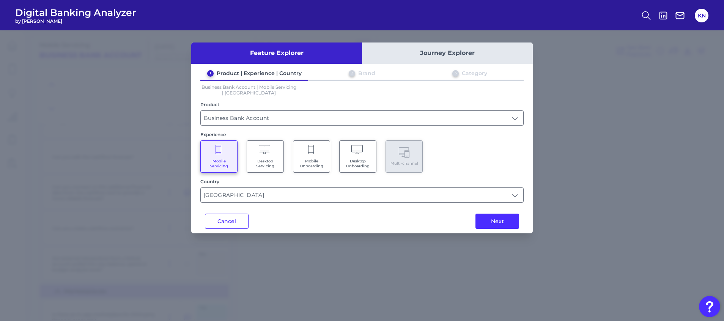
click at [506, 230] on div "Next" at bounding box center [497, 221] width 71 height 24
click at [505, 226] on button "Next" at bounding box center [498, 221] width 44 height 15
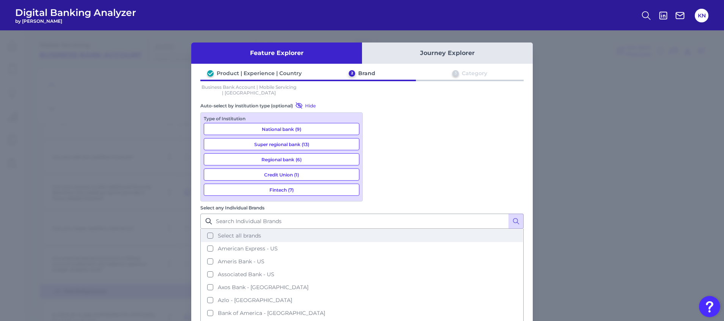
click at [261, 232] on span "Select all brands" at bounding box center [239, 235] width 43 height 7
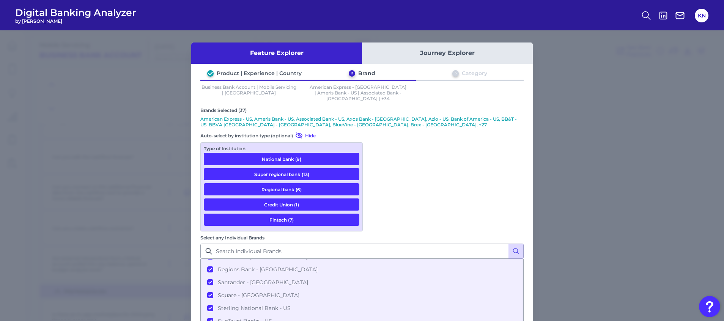
scroll to position [385, 0]
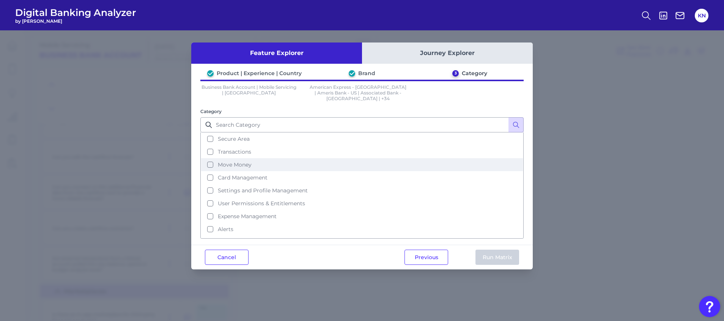
scroll to position [76, 0]
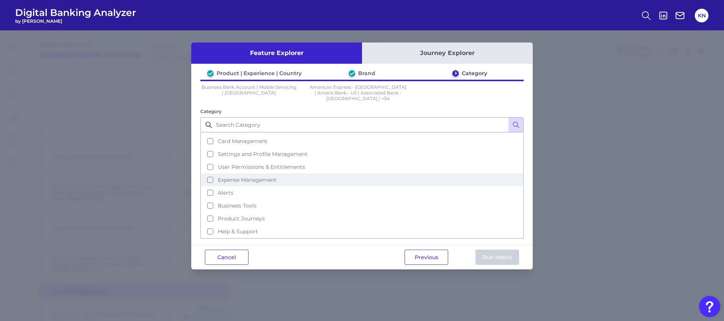
click at [263, 177] on span "Expense Management" at bounding box center [247, 180] width 59 height 7
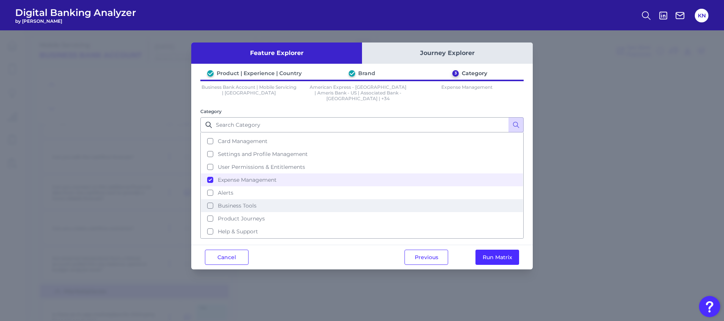
click at [274, 202] on button "Business Tools" at bounding box center [362, 205] width 322 height 13
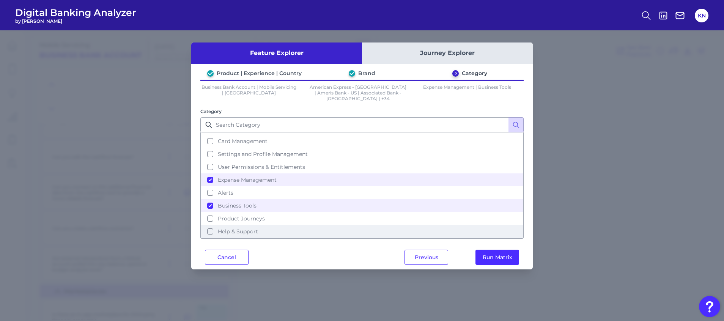
click at [274, 225] on button "Help & Support" at bounding box center [362, 231] width 322 height 13
click at [256, 164] on span "User Permissions & Entitlements" at bounding box center [261, 167] width 87 height 7
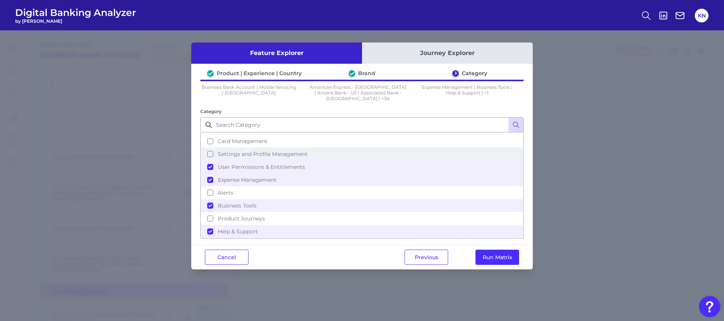
click at [253, 151] on span "Settings and Profile Management" at bounding box center [263, 154] width 90 height 7
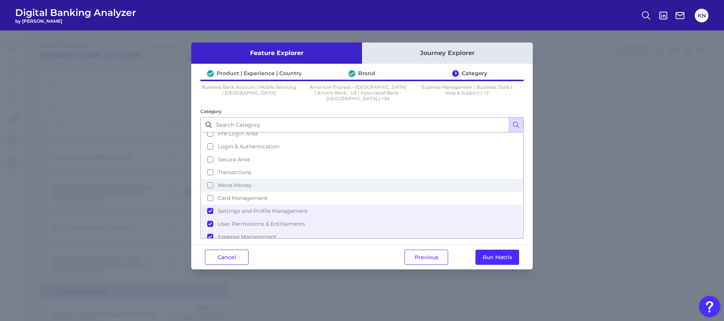
click at [255, 179] on button "Move Money" at bounding box center [362, 185] width 322 height 13
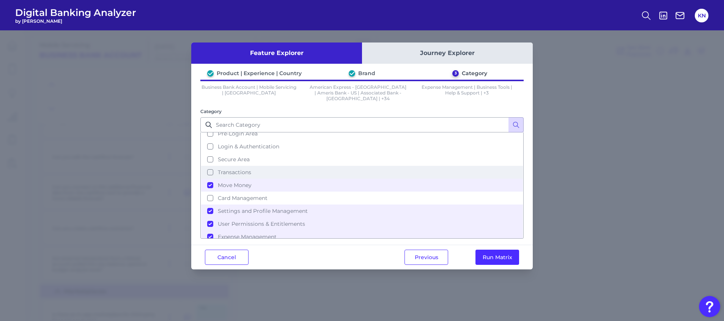
click at [255, 169] on button "Transactions" at bounding box center [362, 172] width 322 height 13
click at [500, 250] on button "Run Matrix" at bounding box center [498, 257] width 44 height 15
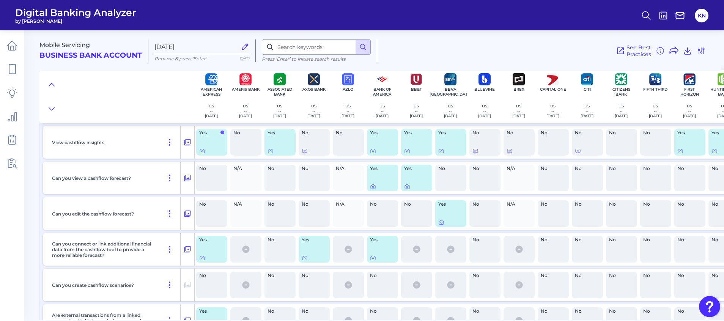
checkbox input "false"
checkbox input "true"
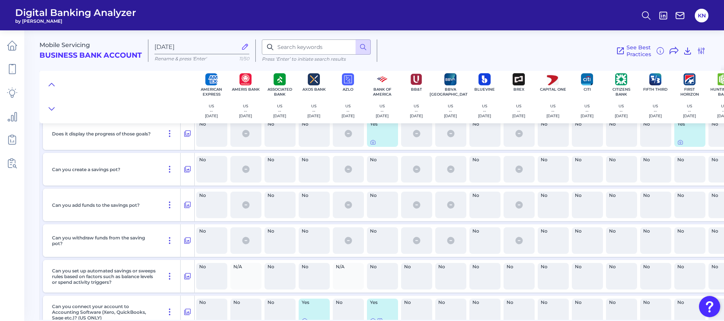
scroll to position [5239, 0]
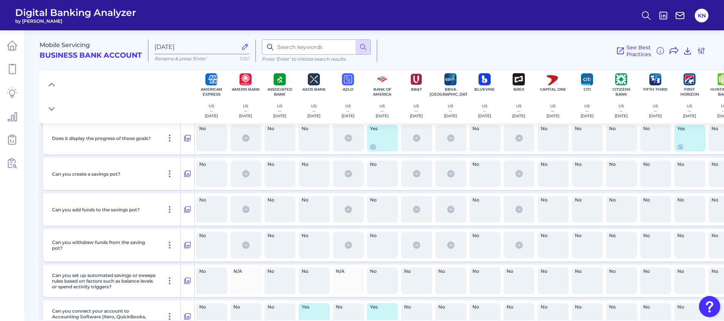
click at [495, 173] on div "No" at bounding box center [485, 174] width 31 height 27
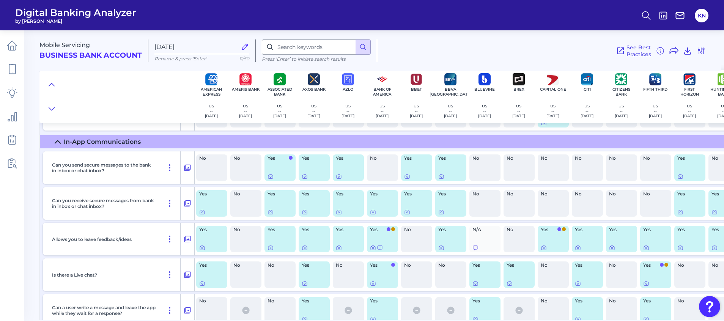
scroll to position [6745, 0]
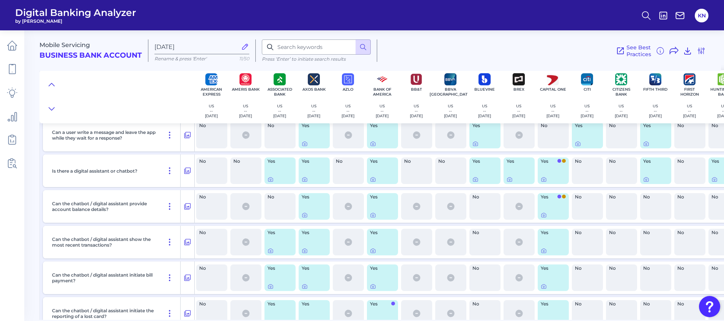
click at [476, 183] on div "Yes" at bounding box center [485, 171] width 31 height 27
click at [476, 181] on icon at bounding box center [476, 180] width 6 height 6
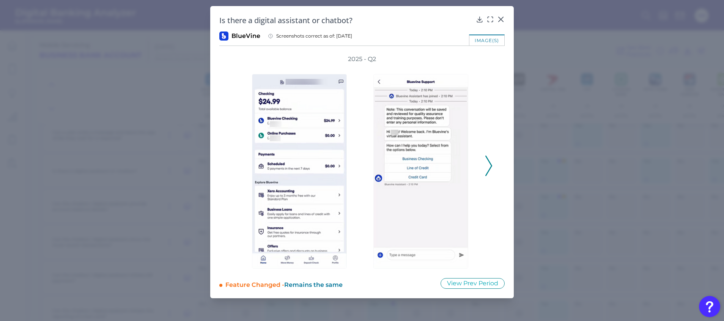
click at [491, 167] on polyline at bounding box center [489, 165] width 6 height 19
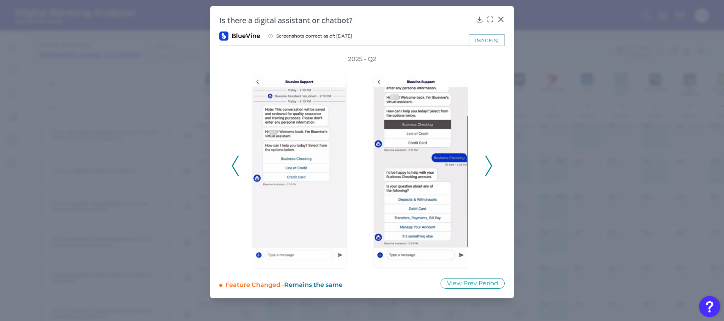
click at [490, 165] on icon at bounding box center [489, 166] width 7 height 20
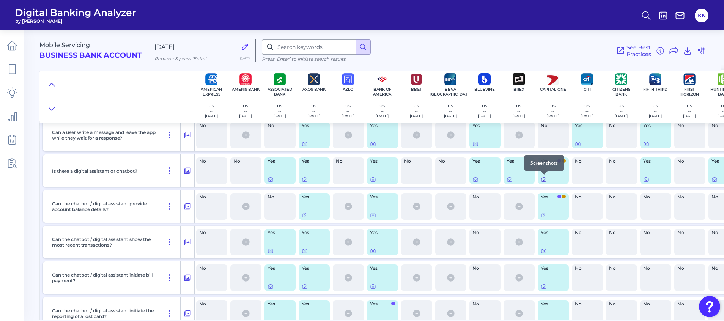
click at [542, 180] on icon at bounding box center [544, 180] width 6 height 6
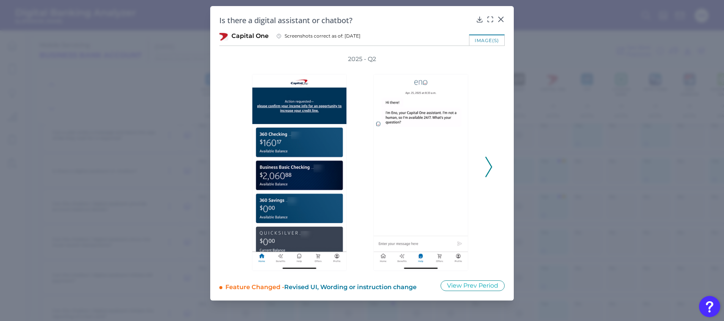
click at [486, 162] on icon at bounding box center [489, 167] width 7 height 20
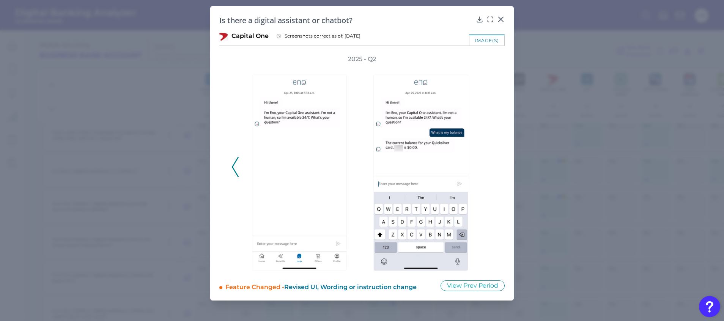
click at [486, 162] on div "2025 - Q2" at bounding box center [362, 163] width 261 height 216
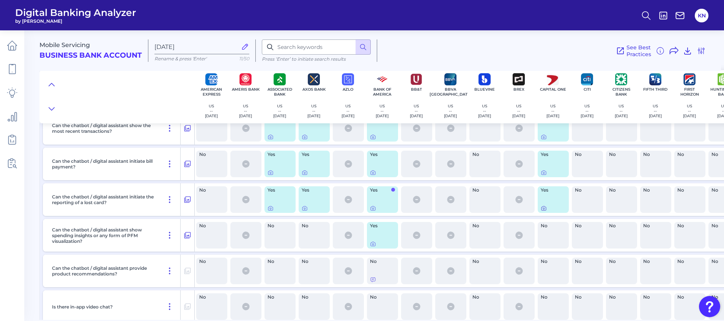
scroll to position [6802, 0]
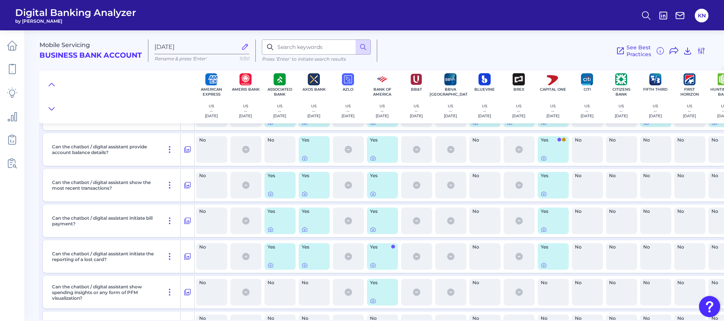
drag, startPoint x: 554, startPoint y: 197, endPoint x: 556, endPoint y: 211, distance: 14.2
click at [556, 211] on span "Yes" at bounding box center [551, 211] width 20 height 5
click at [545, 194] on icon at bounding box center [544, 194] width 6 height 6
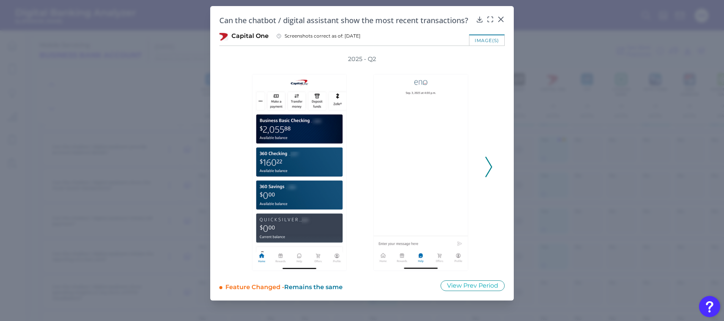
click at [490, 166] on icon at bounding box center [489, 167] width 7 height 20
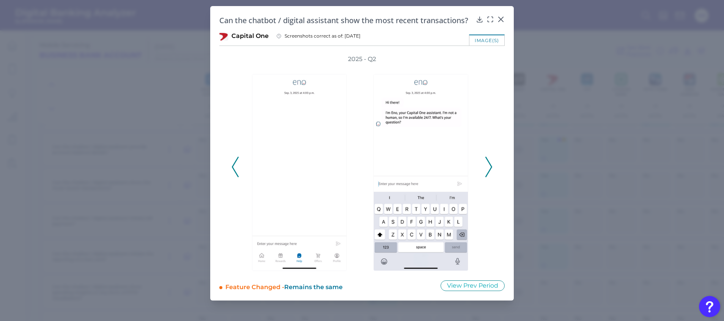
click at [493, 166] on div "2025 - Q2" at bounding box center [361, 163] width 285 height 216
click at [488, 170] on icon at bounding box center [489, 167] width 7 height 20
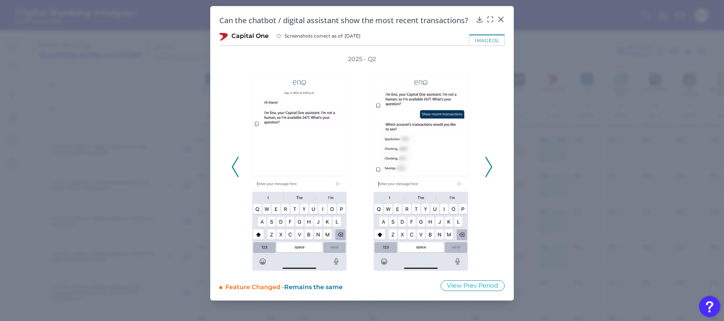
click at [488, 170] on icon at bounding box center [489, 167] width 7 height 20
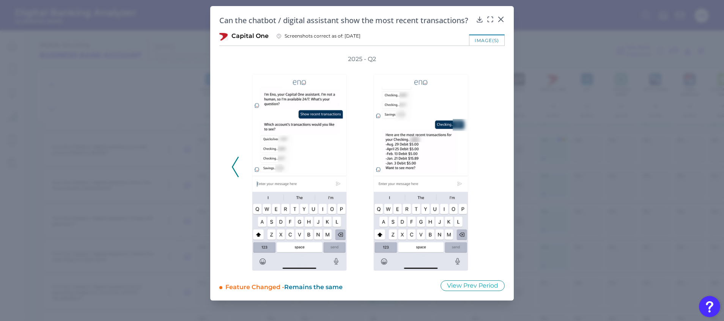
click at [490, 170] on div "2025 - Q2" at bounding box center [362, 163] width 261 height 216
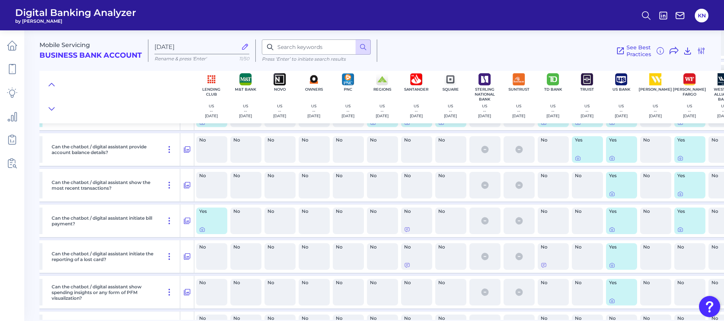
scroll to position [6802, 681]
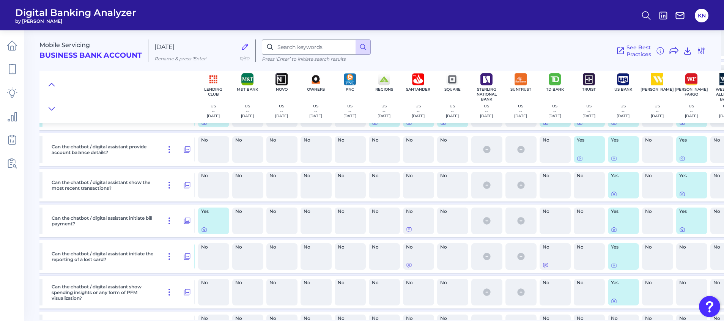
click at [357, 186] on div "No" at bounding box center [350, 185] width 31 height 27
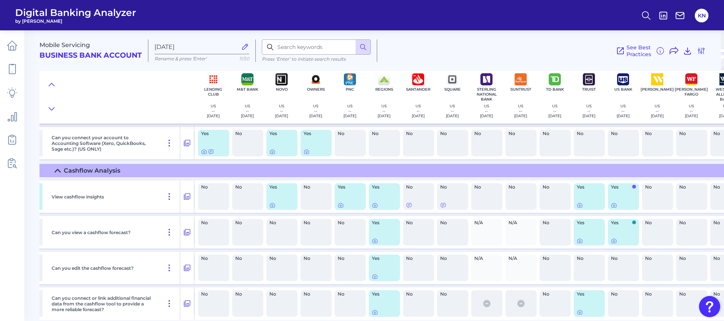
click at [550, 241] on div "No" at bounding box center [555, 232] width 31 height 27
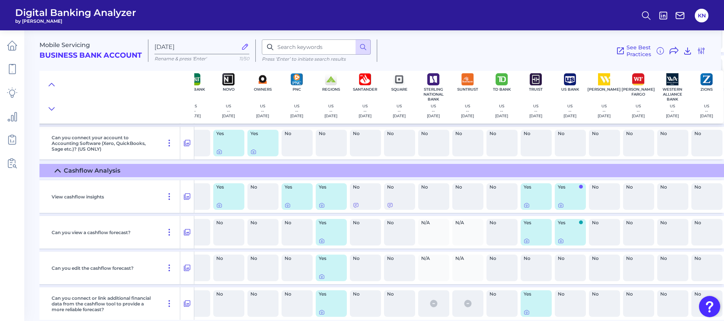
scroll to position [5412, 741]
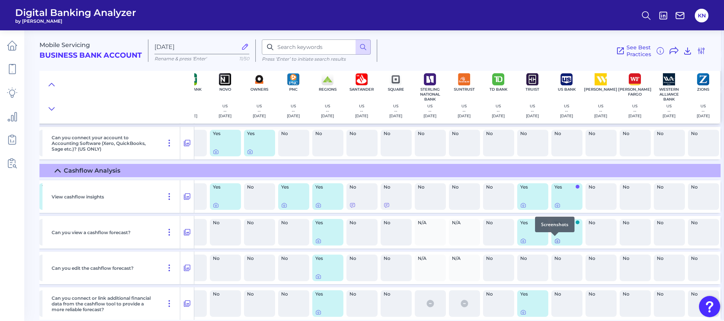
click at [554, 240] on div at bounding box center [555, 236] width 8 height 8
click at [555, 242] on icon at bounding box center [558, 241] width 6 height 6
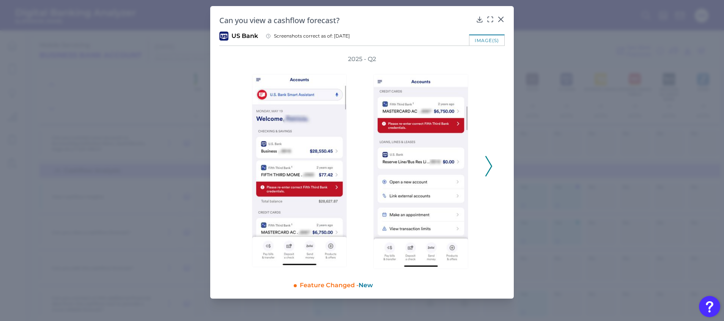
click at [490, 169] on polyline at bounding box center [489, 165] width 6 height 19
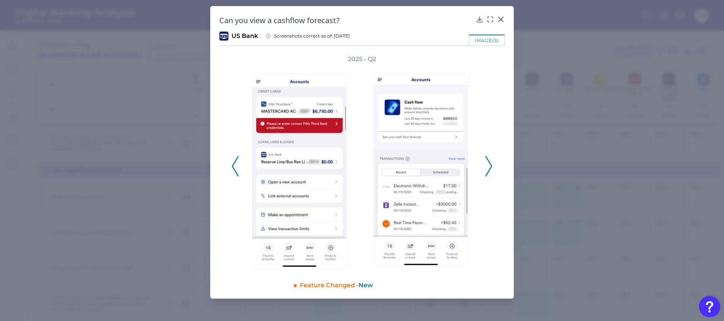
click at [490, 169] on polyline at bounding box center [489, 165] width 6 height 19
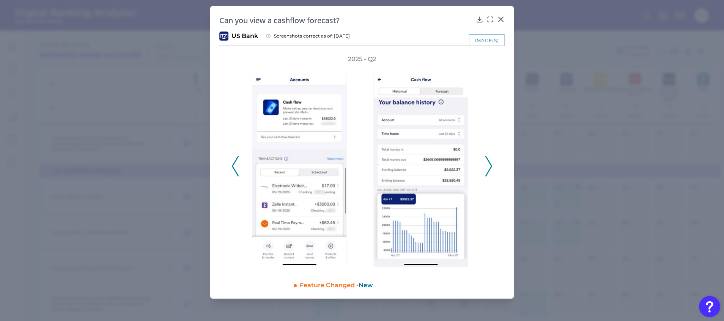
click at [490, 169] on polyline at bounding box center [489, 165] width 6 height 19
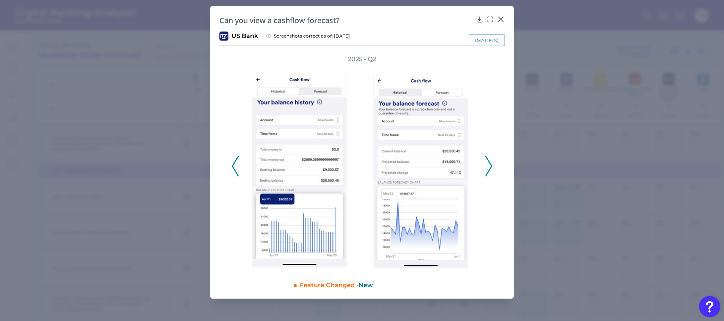
click at [490, 169] on polyline at bounding box center [489, 165] width 6 height 19
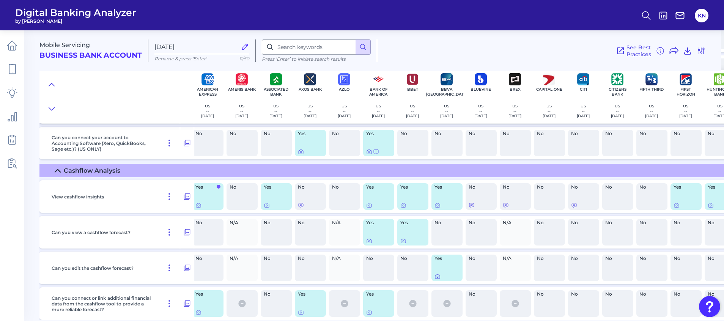
scroll to position [5412, 0]
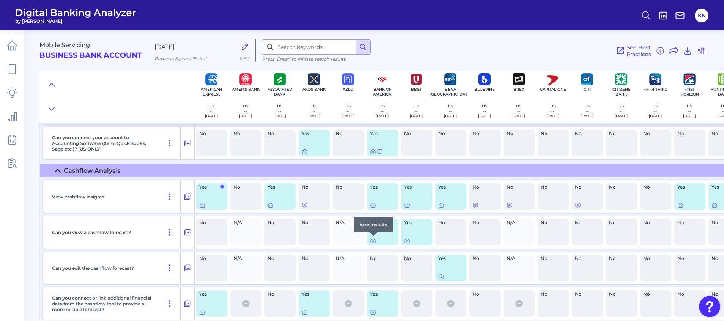
click at [372, 239] on div at bounding box center [374, 236] width 8 height 8
click at [374, 241] on icon at bounding box center [373, 241] width 6 height 6
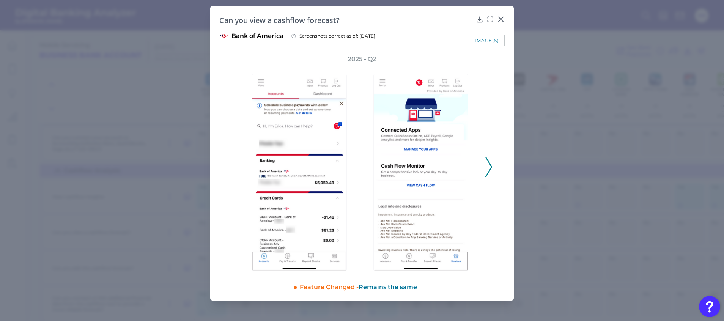
click at [491, 165] on polyline at bounding box center [489, 167] width 6 height 19
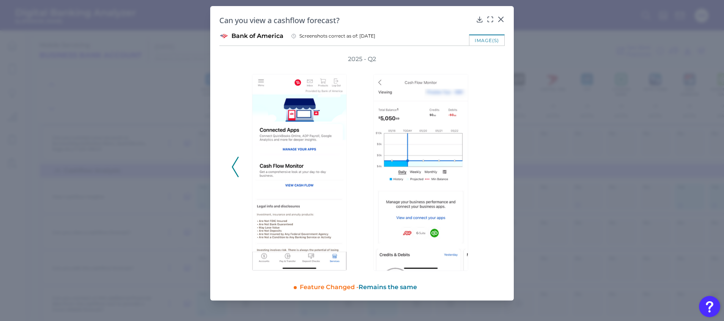
click at [491, 165] on div "2025 - Q2" at bounding box center [362, 163] width 261 height 216
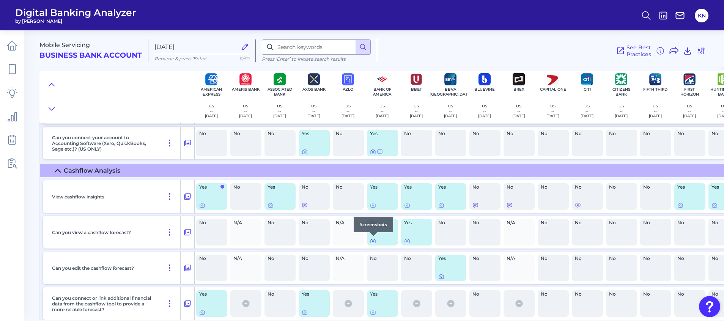
click at [373, 241] on icon at bounding box center [373, 241] width 6 height 6
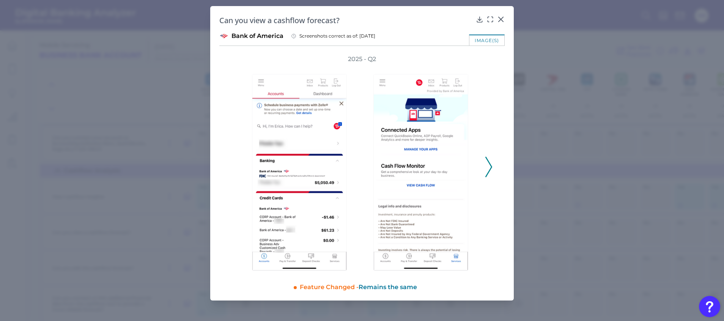
click at [491, 166] on polyline at bounding box center [489, 167] width 6 height 19
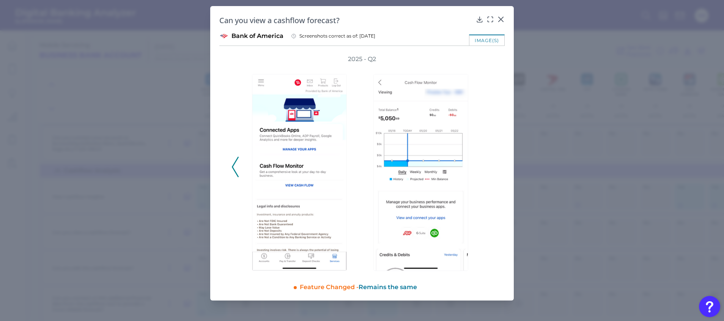
click at [491, 166] on div "2025 - Q2" at bounding box center [362, 163] width 261 height 216
click at [238, 172] on icon at bounding box center [235, 167] width 7 height 20
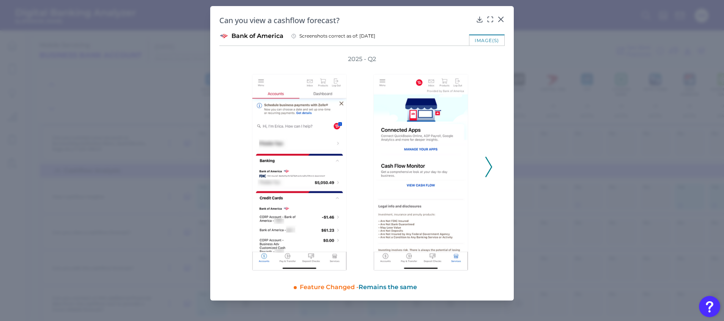
click at [486, 170] on icon at bounding box center [489, 167] width 7 height 20
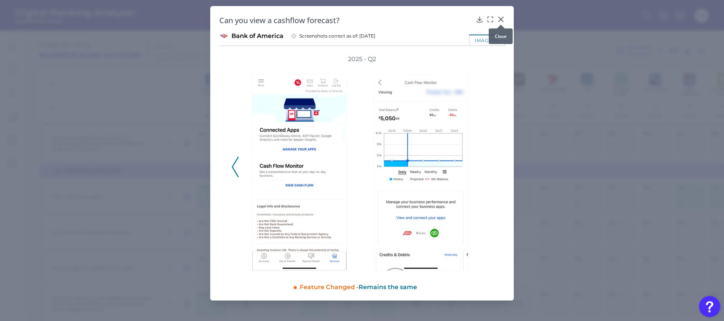
click at [502, 19] on icon at bounding box center [501, 20] width 8 height 8
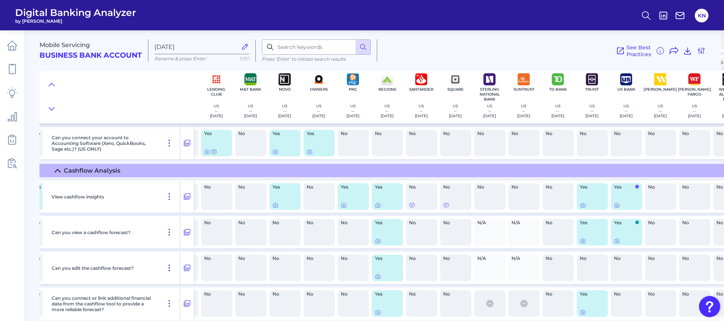
scroll to position [5412, 741]
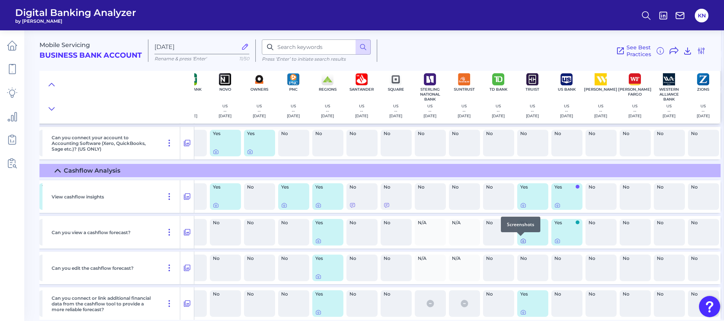
click at [518, 240] on div at bounding box center [521, 236] width 8 height 8
click at [523, 241] on icon at bounding box center [524, 242] width 2 height 2
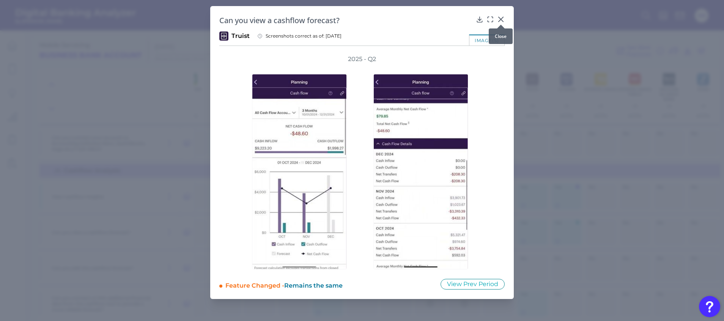
click at [501, 19] on icon at bounding box center [501, 19] width 5 height 5
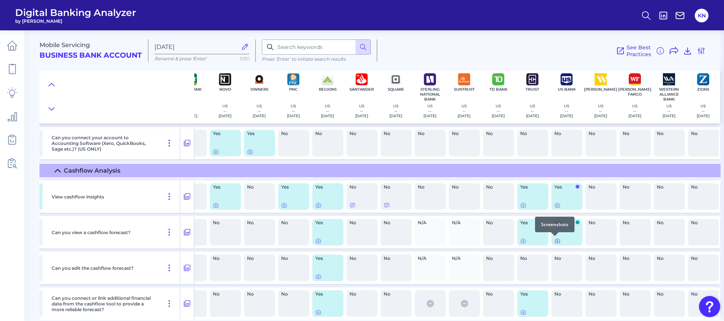
click at [555, 240] on icon at bounding box center [558, 241] width 6 height 6
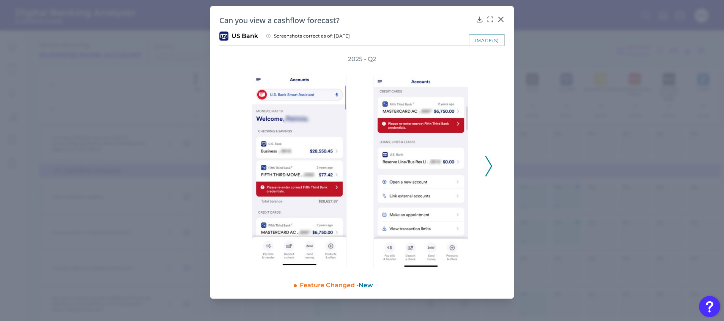
click at [486, 167] on icon at bounding box center [489, 166] width 7 height 20
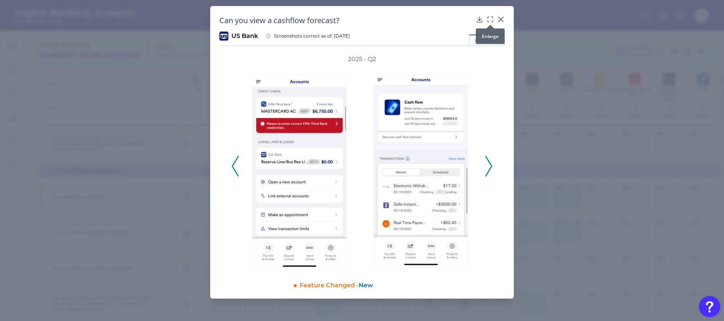
drag, startPoint x: 493, startPoint y: 19, endPoint x: 488, endPoint y: 22, distance: 6.6
click at [488, 22] on div at bounding box center [491, 25] width 8 height 8
click at [490, 20] on icon at bounding box center [491, 20] width 8 height 8
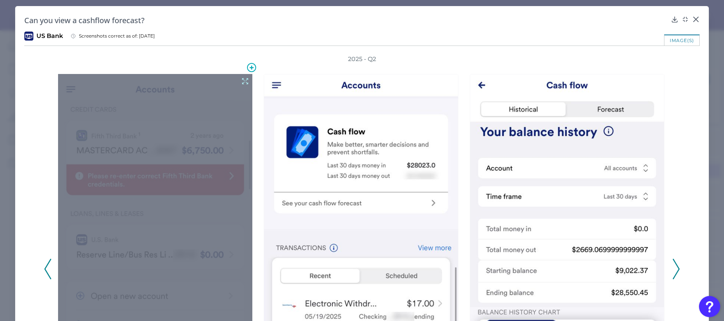
click at [243, 80] on icon at bounding box center [245, 81] width 8 height 8
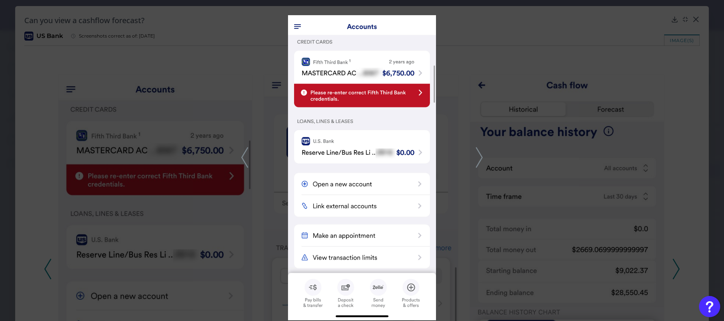
click at [482, 160] on icon at bounding box center [479, 157] width 7 height 20
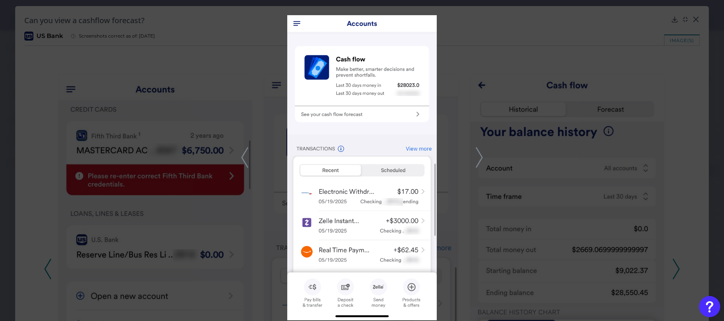
click at [481, 155] on icon at bounding box center [479, 157] width 7 height 20
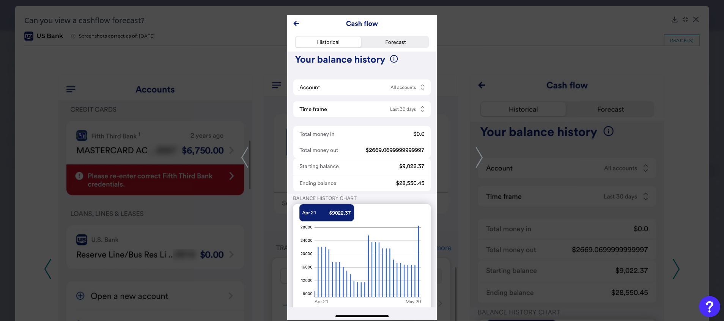
click at [481, 156] on polyline at bounding box center [479, 157] width 6 height 19
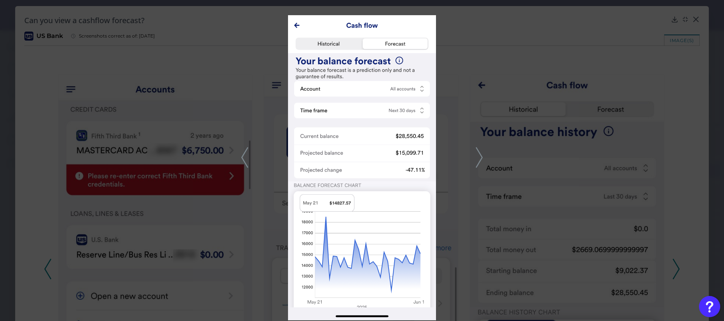
click at [481, 156] on icon at bounding box center [479, 157] width 7 height 20
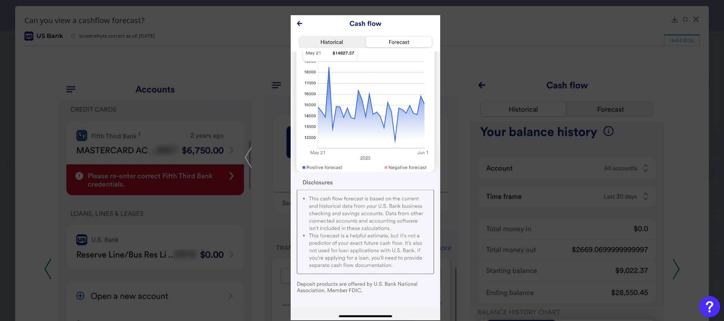
click at [519, 170] on div at bounding box center [362, 160] width 724 height 321
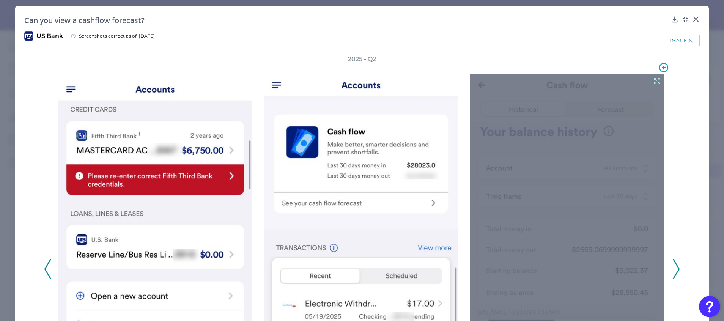
click at [653, 80] on icon at bounding box center [657, 81] width 8 height 8
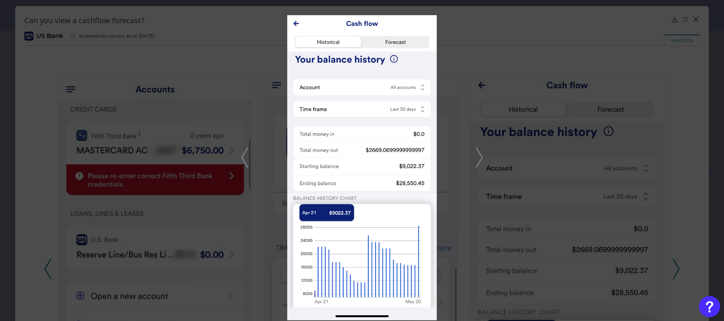
click at [532, 155] on div at bounding box center [362, 160] width 724 height 321
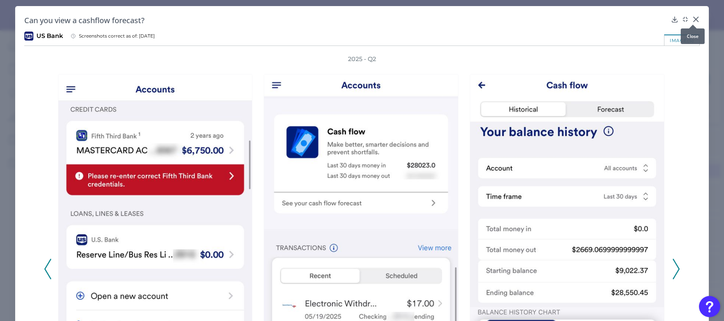
click at [694, 17] on icon at bounding box center [696, 19] width 5 height 5
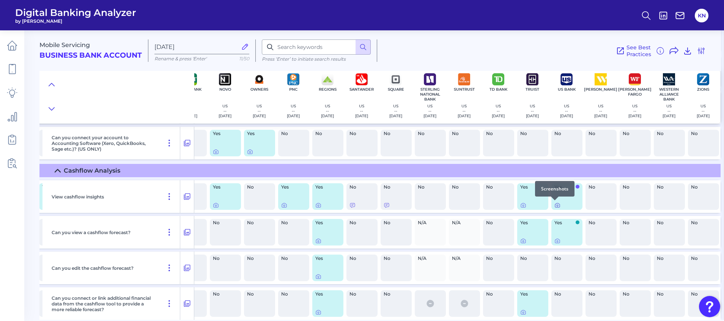
click at [555, 205] on icon at bounding box center [558, 205] width 6 height 6
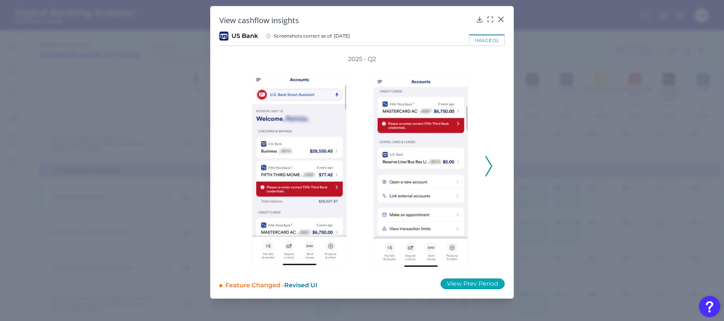
click at [491, 283] on button "View Prev Period" at bounding box center [473, 284] width 64 height 11
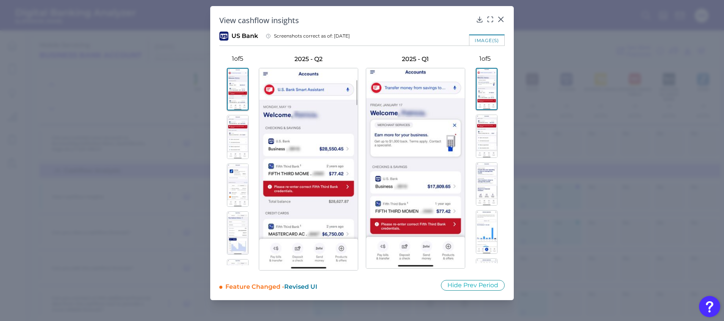
drag, startPoint x: 233, startPoint y: 137, endPoint x: 231, endPoint y: 147, distance: 9.8
click at [233, 137] on img at bounding box center [238, 137] width 22 height 44
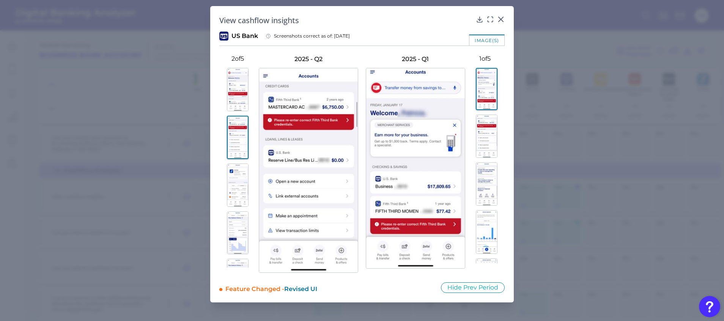
click at [240, 185] on img at bounding box center [238, 185] width 22 height 43
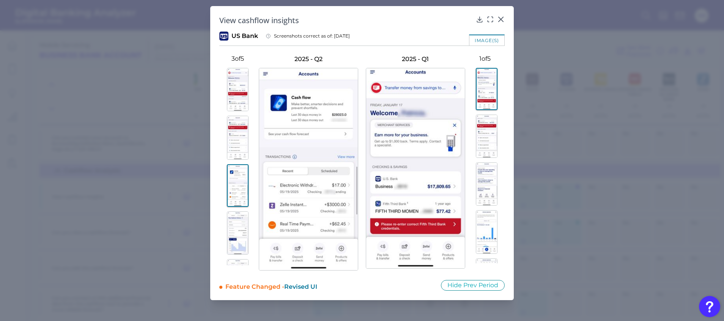
click at [490, 184] on img at bounding box center [487, 183] width 22 height 43
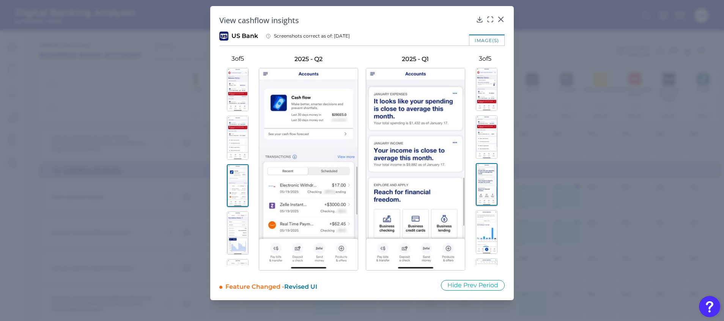
click at [485, 145] on img at bounding box center [487, 136] width 22 height 43
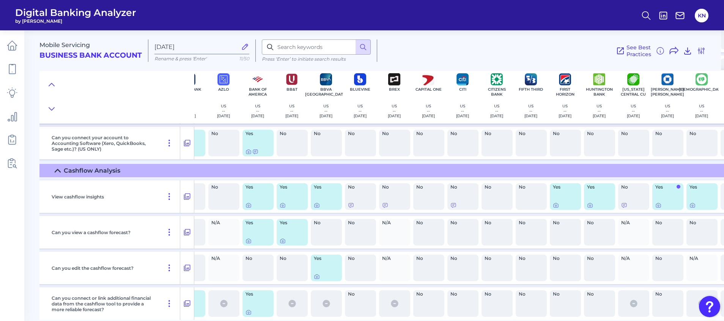
scroll to position [5412, 0]
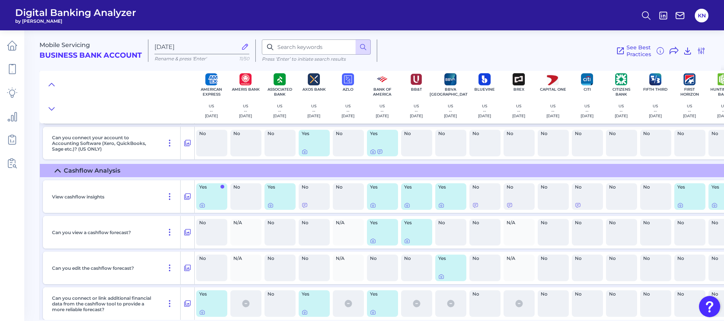
click at [348, 238] on div "N/A" at bounding box center [348, 232] width 31 height 27
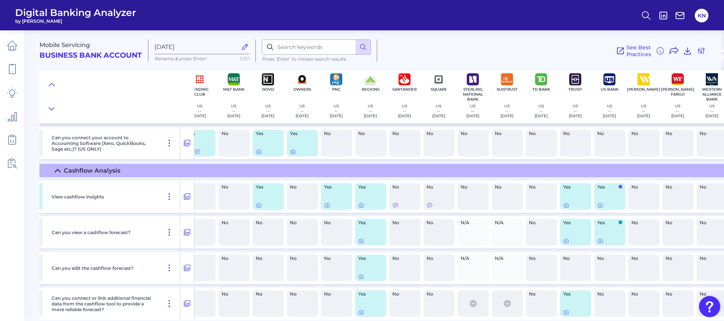
scroll to position [5412, 741]
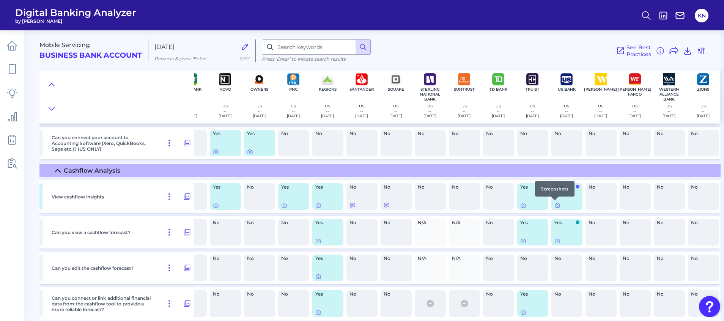
click at [557, 206] on icon at bounding box center [558, 206] width 2 height 2
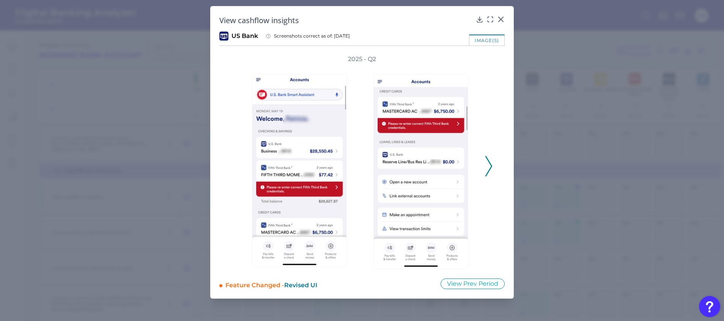
click at [488, 166] on icon at bounding box center [489, 166] width 7 height 20
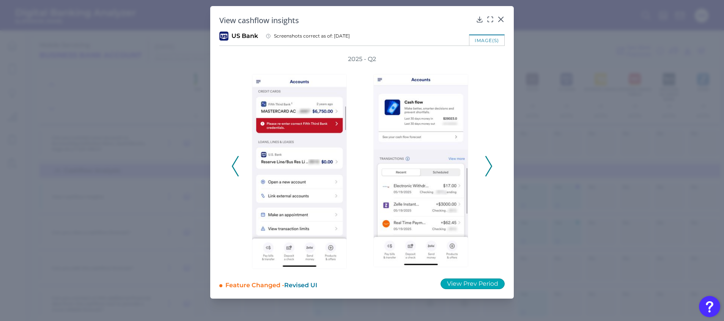
click at [492, 284] on button "View Prev Period" at bounding box center [473, 284] width 64 height 11
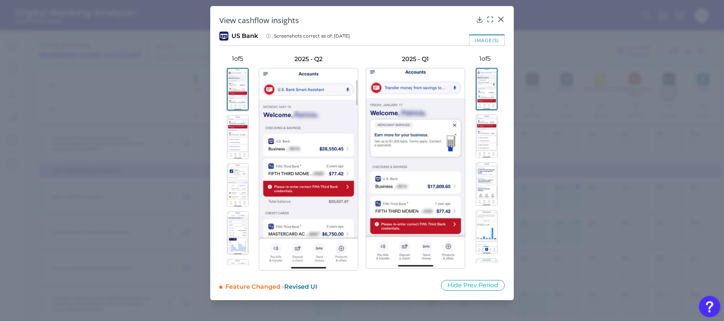
click at [243, 189] on img at bounding box center [238, 185] width 22 height 43
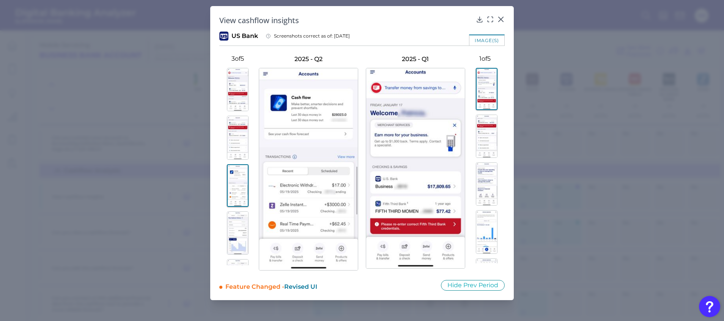
click at [240, 234] on img at bounding box center [238, 232] width 22 height 43
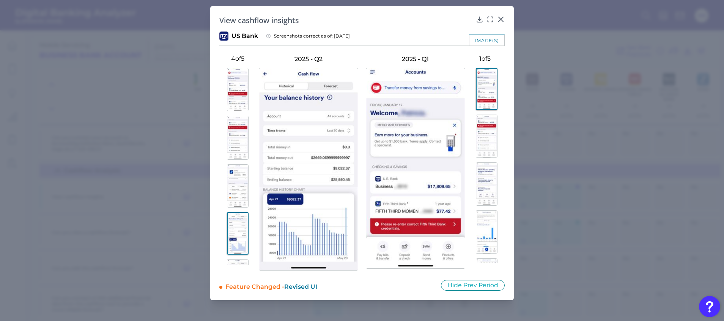
click at [485, 218] on img at bounding box center [487, 232] width 22 height 44
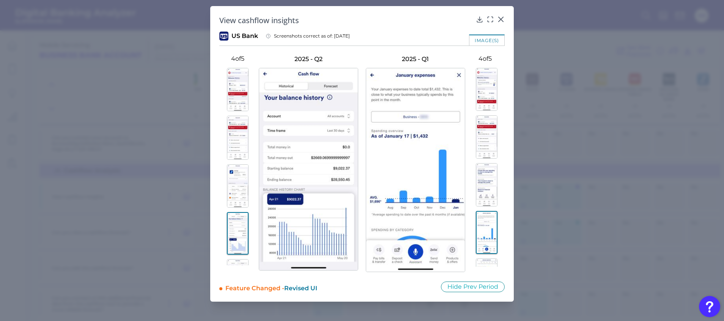
click at [484, 181] on img at bounding box center [487, 184] width 22 height 43
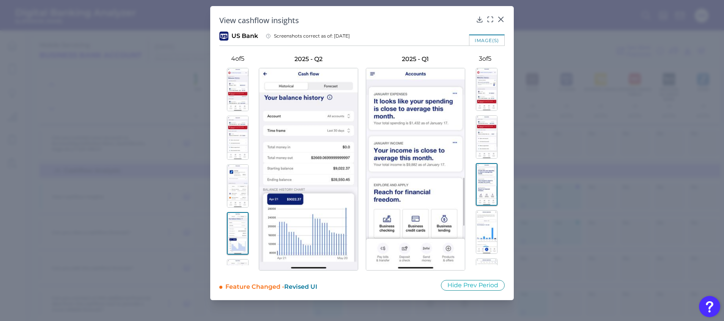
click at [487, 226] on img at bounding box center [487, 232] width 22 height 44
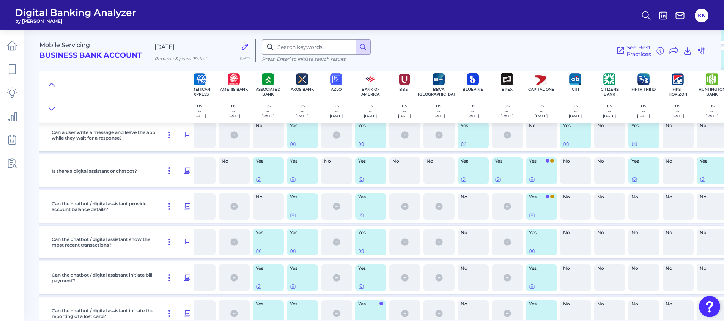
scroll to position [6745, 0]
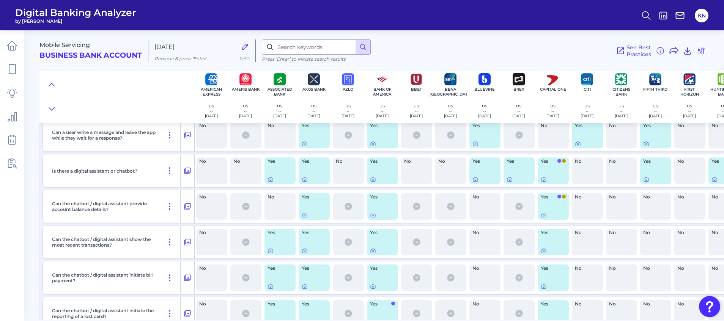
click at [380, 187] on div "Yes" at bounding box center [383, 171] width 34 height 33
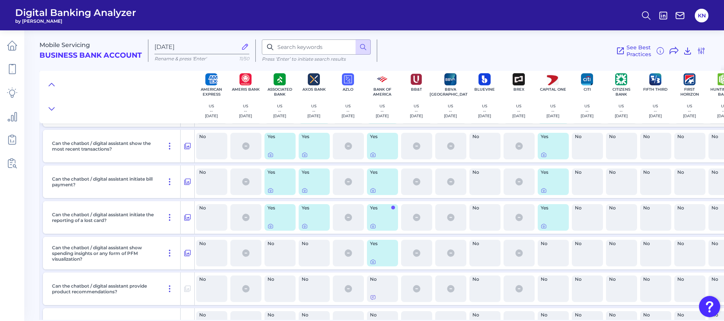
scroll to position [6859, 0]
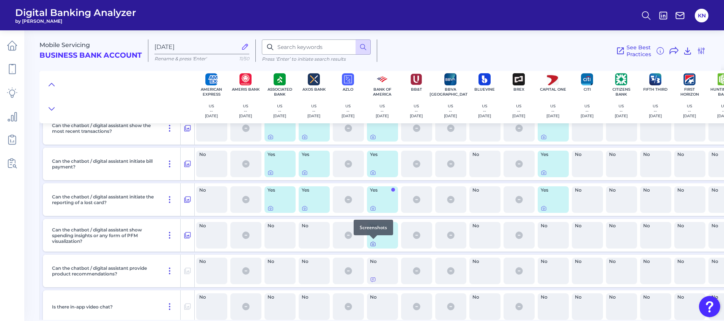
click at [372, 246] on icon at bounding box center [373, 244] width 5 height 4
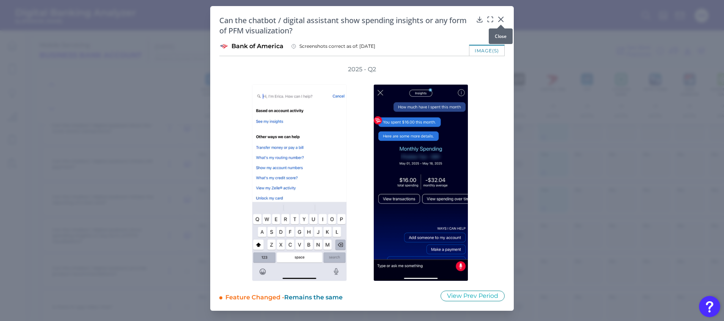
click at [502, 18] on icon at bounding box center [501, 19] width 5 height 5
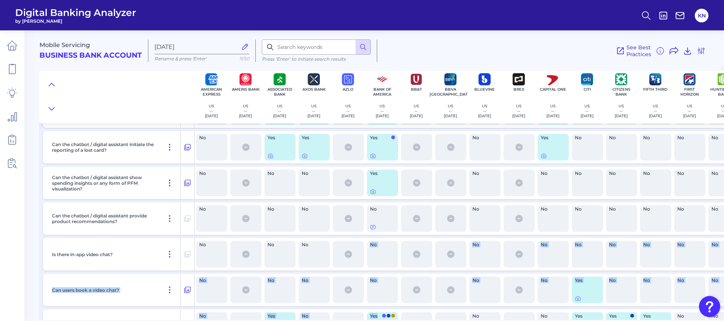
scroll to position [6977, 0]
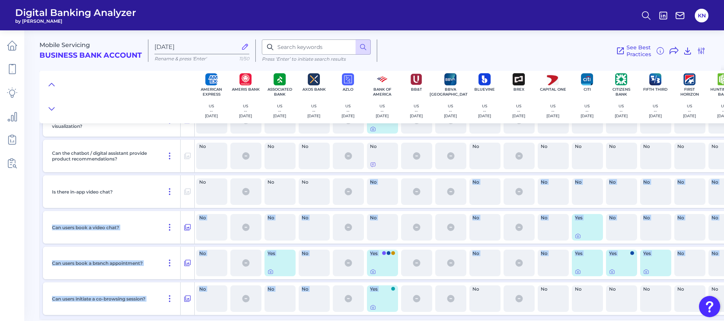
drag, startPoint x: 360, startPoint y: 317, endPoint x: 404, endPoint y: 313, distance: 43.4
drag, startPoint x: 404, startPoint y: 313, endPoint x: 387, endPoint y: 199, distance: 114.7
click at [387, 199] on div "No" at bounding box center [382, 191] width 31 height 27
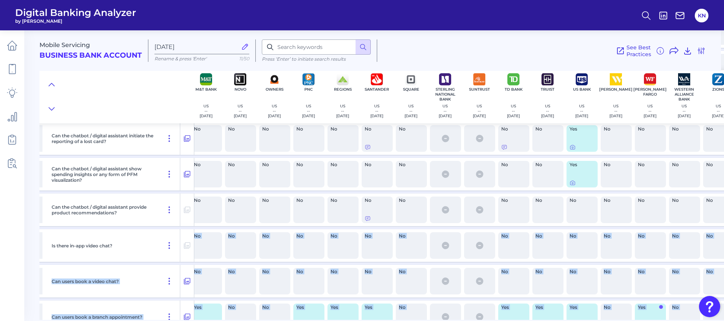
scroll to position [6920, 741]
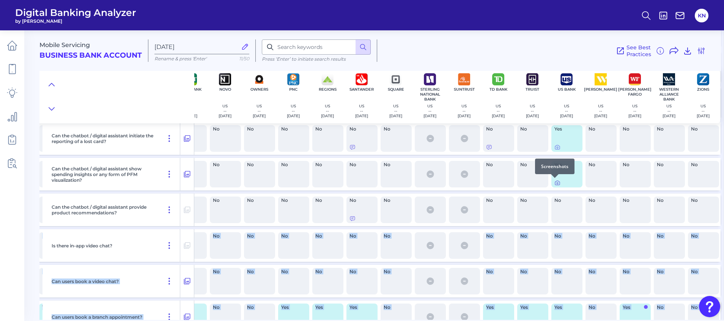
click at [555, 182] on icon at bounding box center [558, 183] width 6 height 6
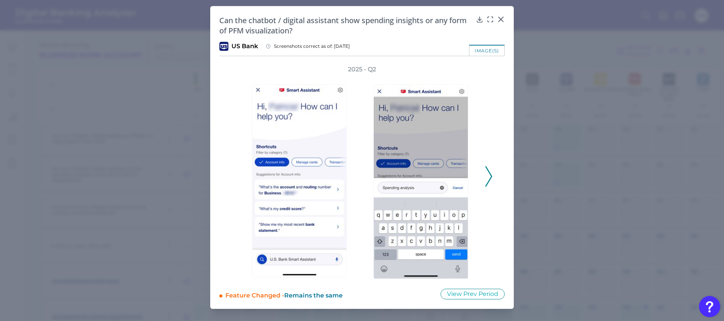
click at [489, 181] on polyline at bounding box center [489, 176] width 6 height 19
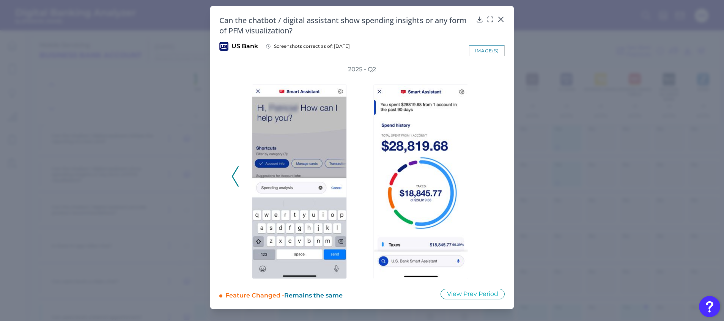
click at [489, 182] on div "2025 - Q2" at bounding box center [362, 172] width 261 height 214
click at [500, 18] on icon at bounding box center [501, 19] width 5 height 5
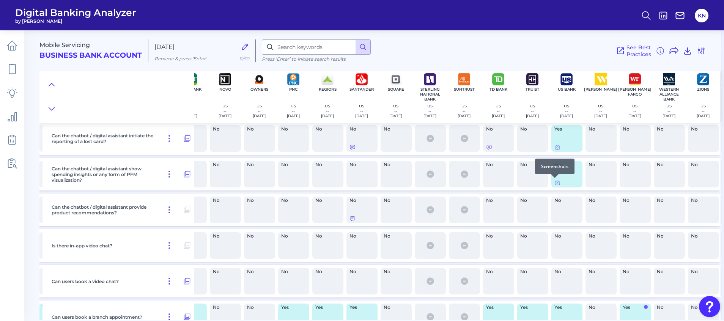
click at [552, 181] on div at bounding box center [555, 178] width 8 height 8
click at [555, 182] on icon at bounding box center [558, 183] width 6 height 6
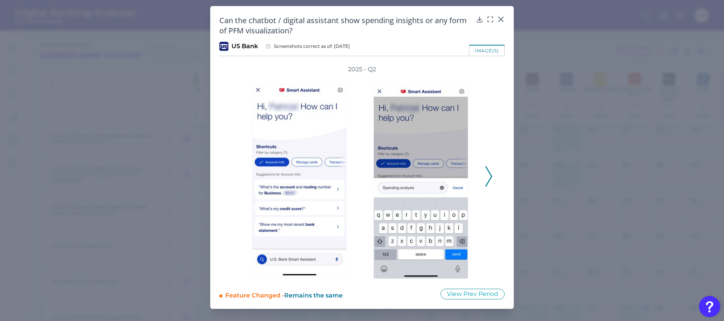
click at [490, 176] on icon at bounding box center [489, 176] width 7 height 20
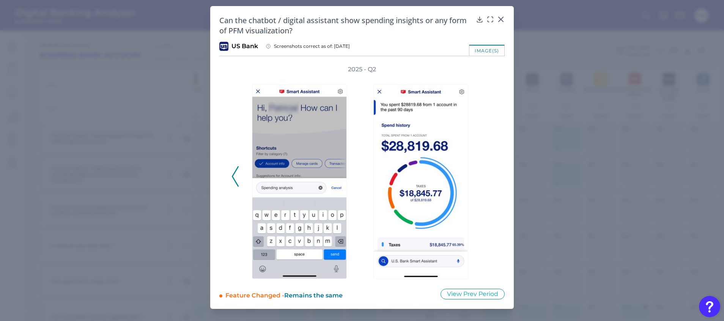
click at [490, 176] on div "2025 - Q2" at bounding box center [362, 172] width 261 height 214
click at [235, 172] on polyline at bounding box center [235, 176] width 6 height 19
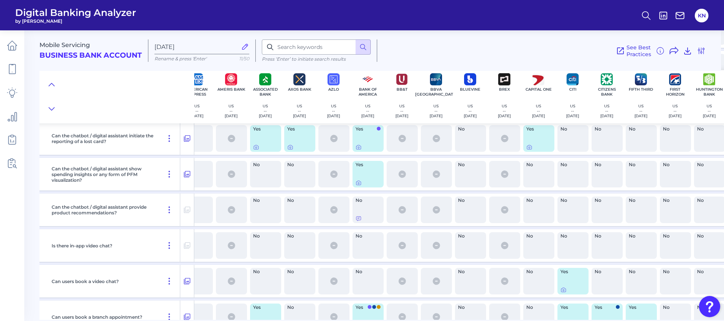
scroll to position [6920, 0]
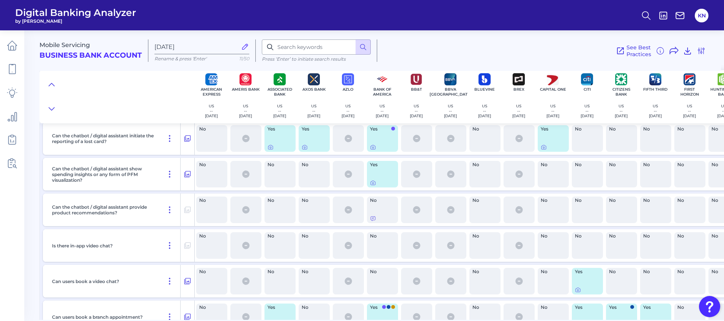
click at [549, 148] on div at bounding box center [553, 147] width 25 height 6
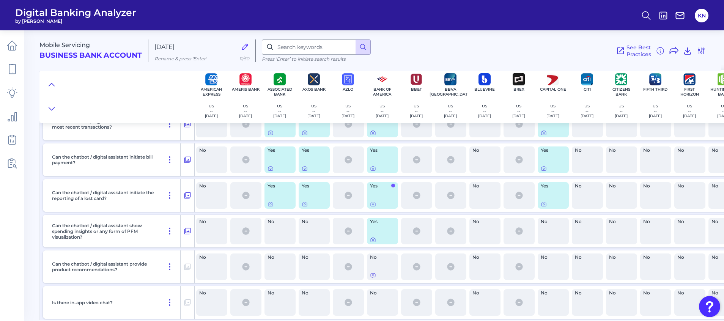
scroll to position [6806, 0]
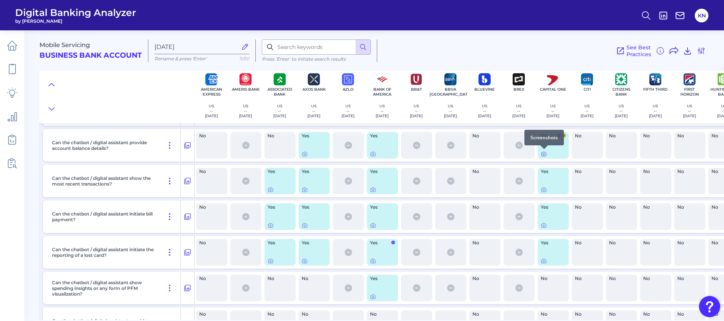
click at [542, 153] on icon at bounding box center [544, 154] width 6 height 6
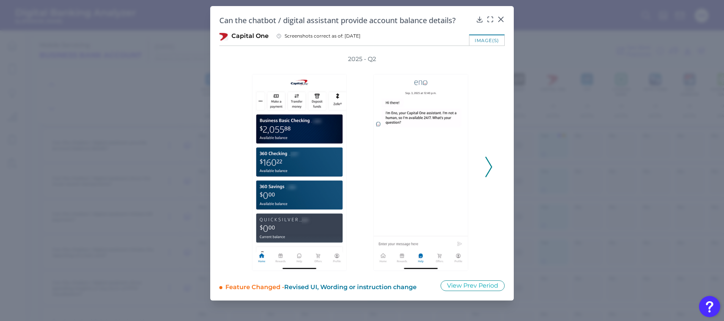
click at [488, 161] on polyline at bounding box center [489, 167] width 6 height 19
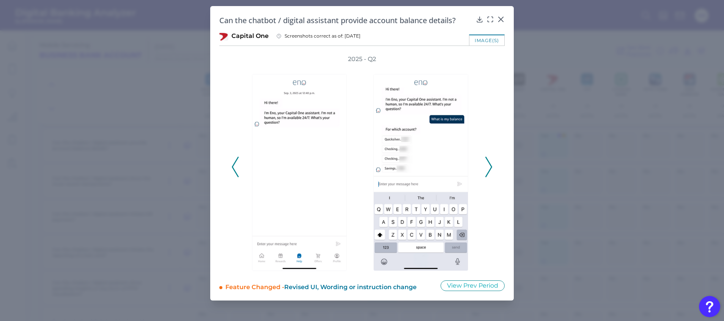
click at [488, 166] on icon at bounding box center [489, 167] width 7 height 20
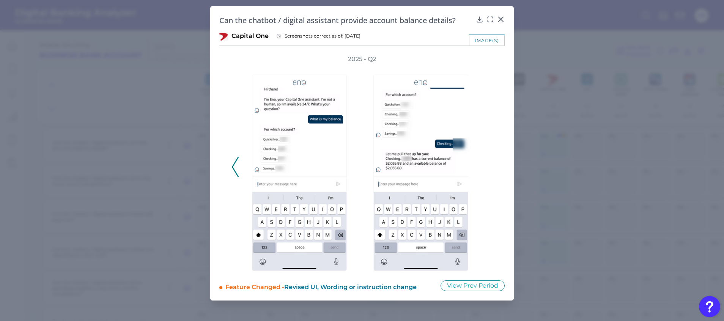
click at [488, 166] on div "2025 - Q2" at bounding box center [362, 163] width 261 height 216
click at [432, 111] on img at bounding box center [421, 172] width 95 height 197
click at [489, 21] on div at bounding box center [491, 25] width 8 height 8
click at [489, 20] on icon at bounding box center [491, 20] width 8 height 8
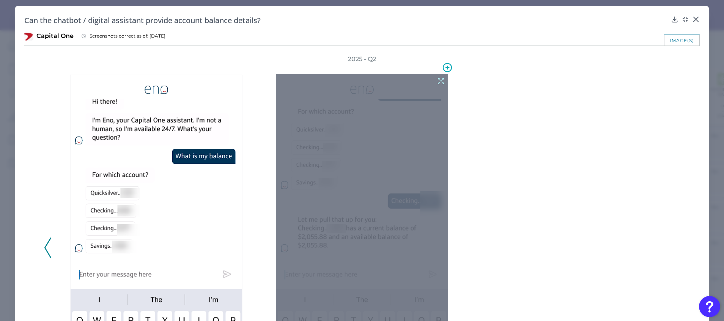
click at [438, 80] on icon at bounding box center [441, 81] width 8 height 8
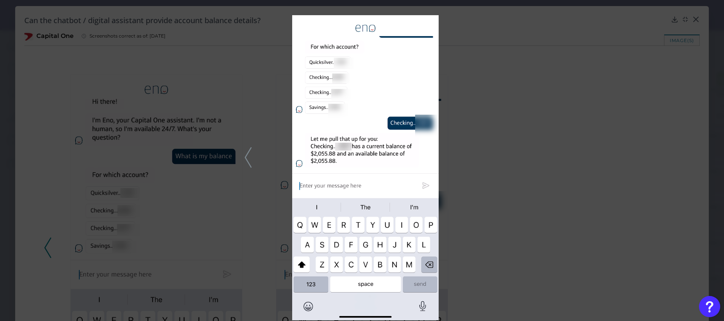
click at [468, 103] on div at bounding box center [362, 160] width 724 height 321
